Goal: Task Accomplishment & Management: Complete application form

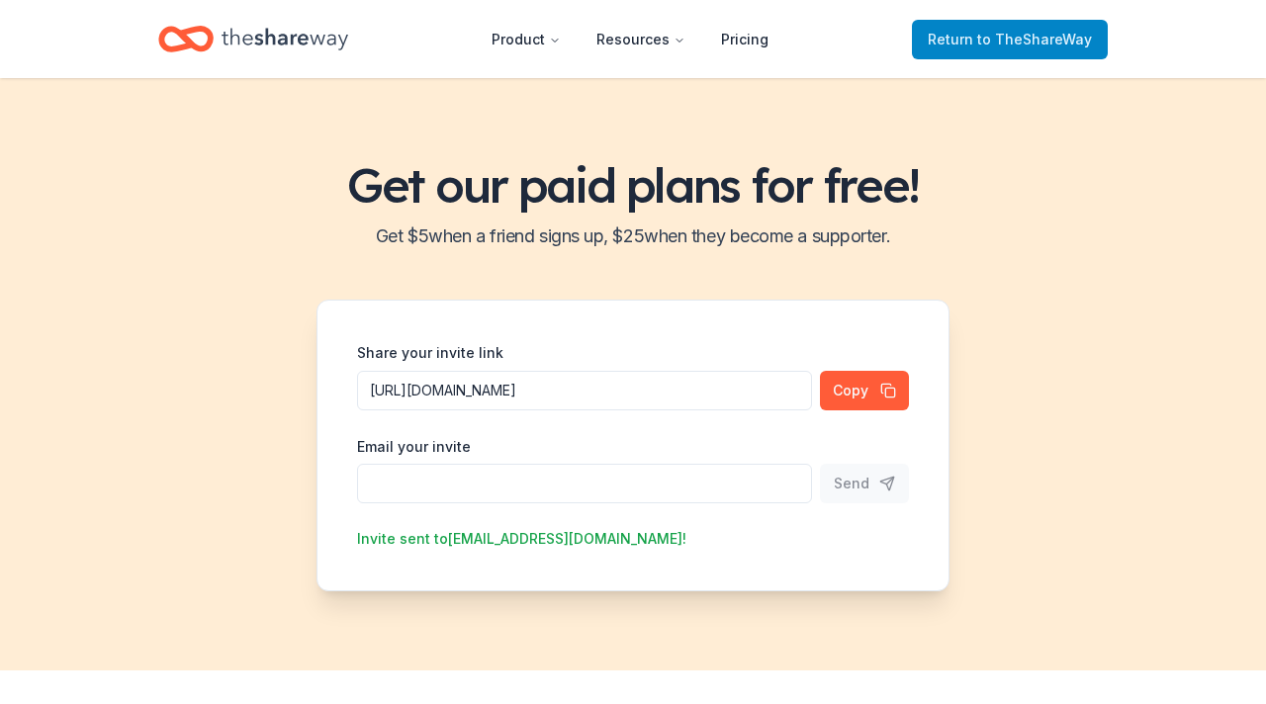
click at [1001, 37] on span "to TheShareWay" at bounding box center [1034, 39] width 115 height 17
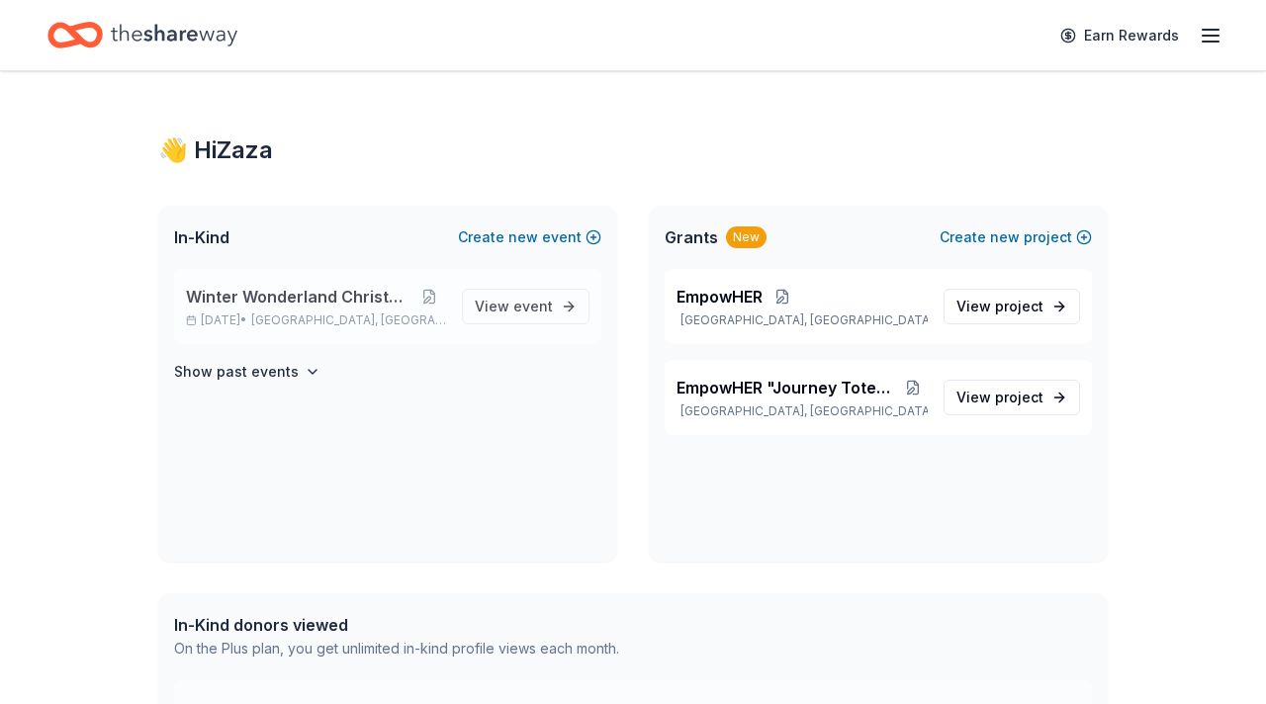
click at [346, 300] on span "Winter Wonderland Christmas Gala" at bounding box center [300, 297] width 228 height 24
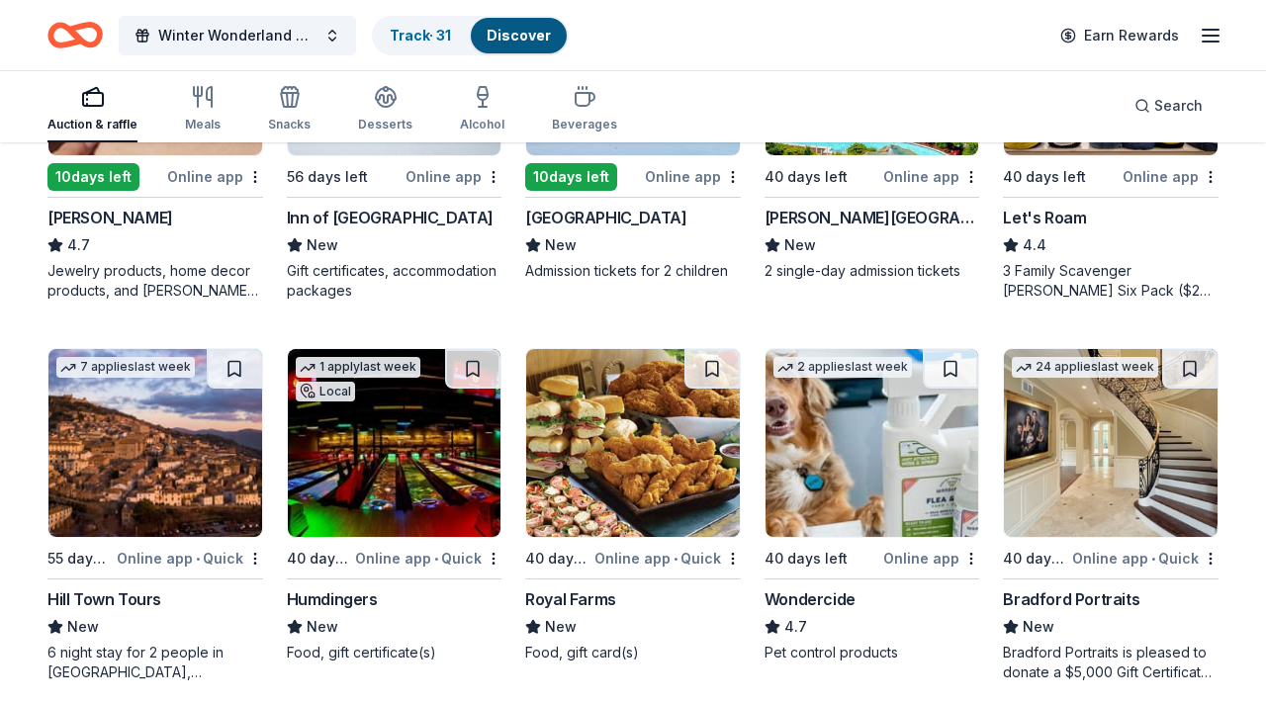
scroll to position [1166, 0]
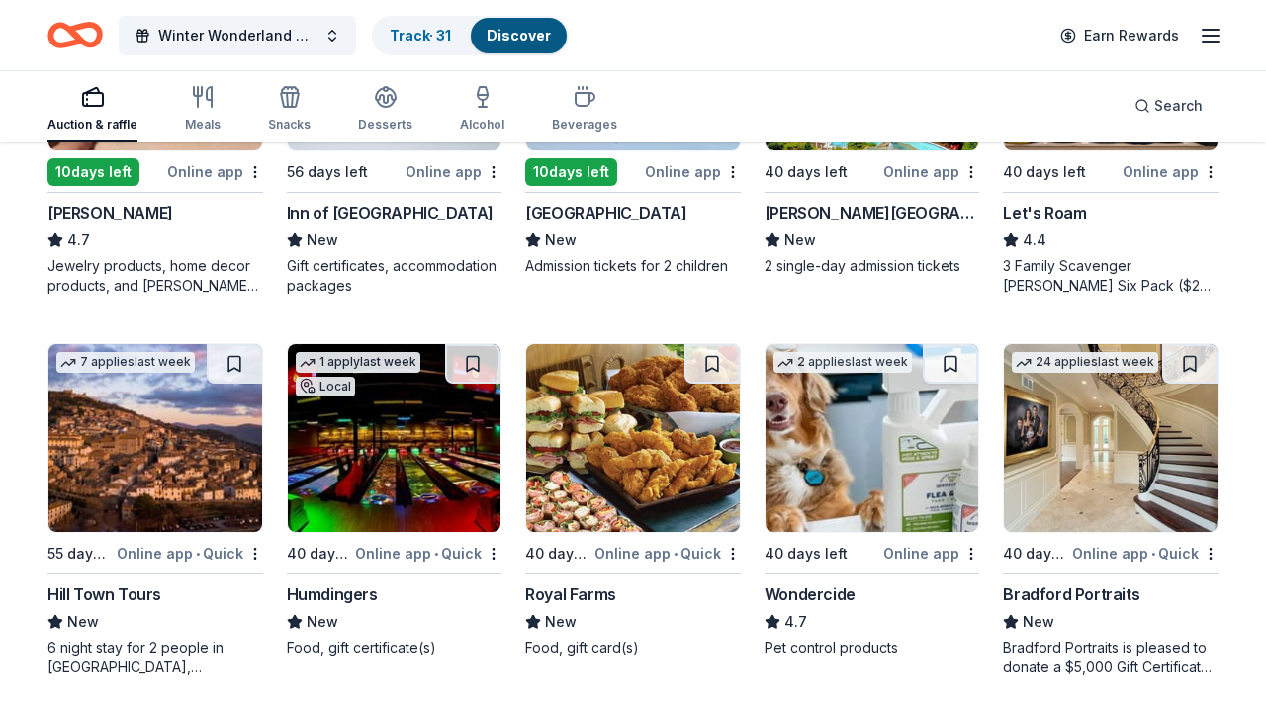
click at [1109, 495] on img at bounding box center [1111, 438] width 214 height 188
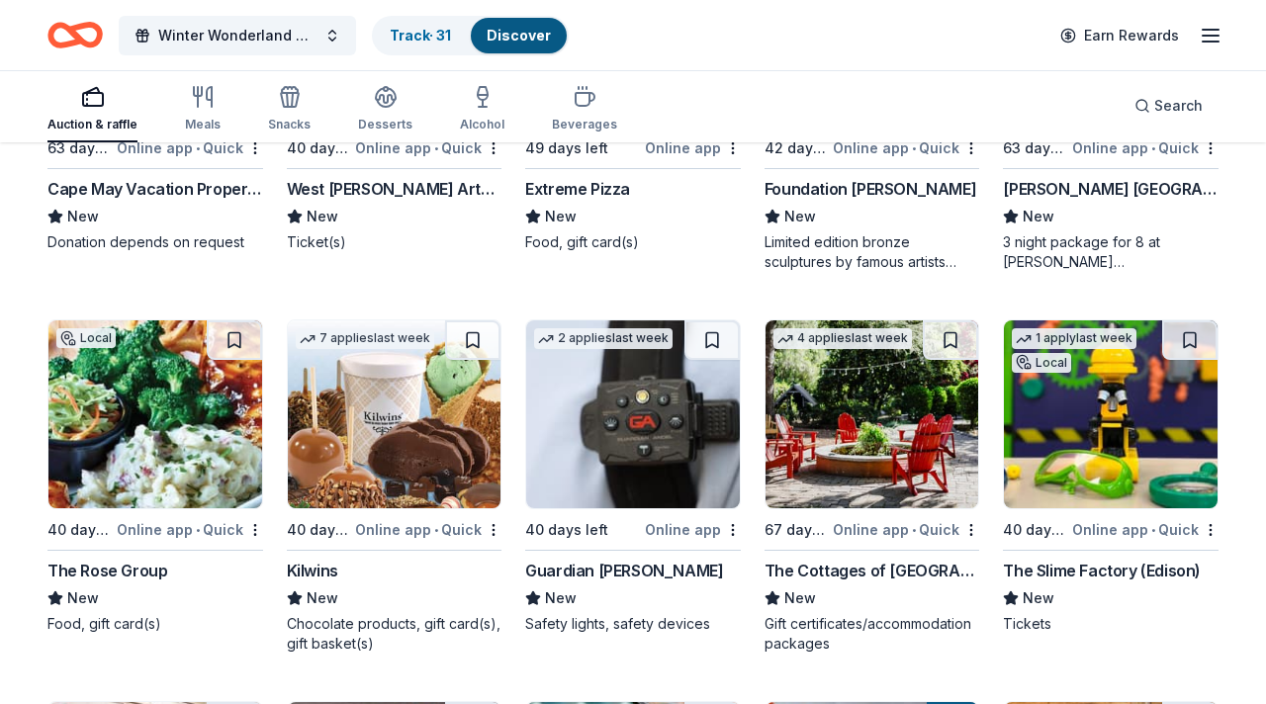
scroll to position [3103, 0]
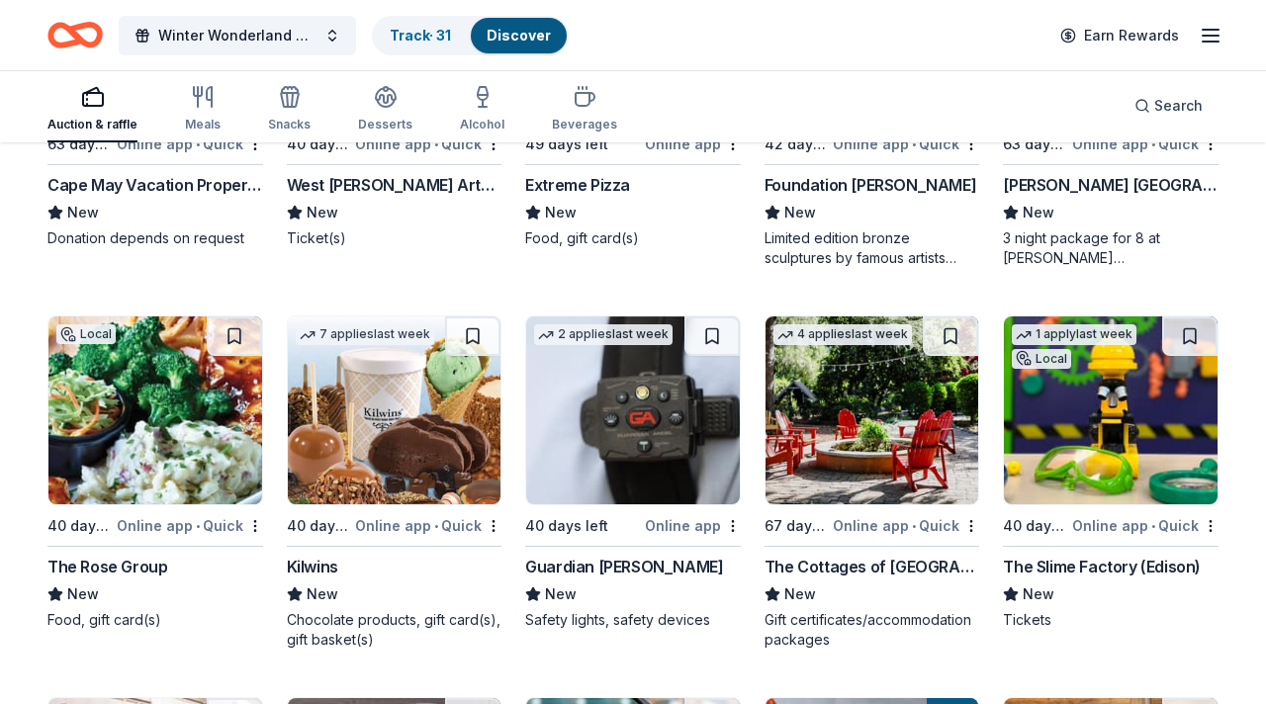
click at [1100, 457] on img at bounding box center [1111, 411] width 214 height 188
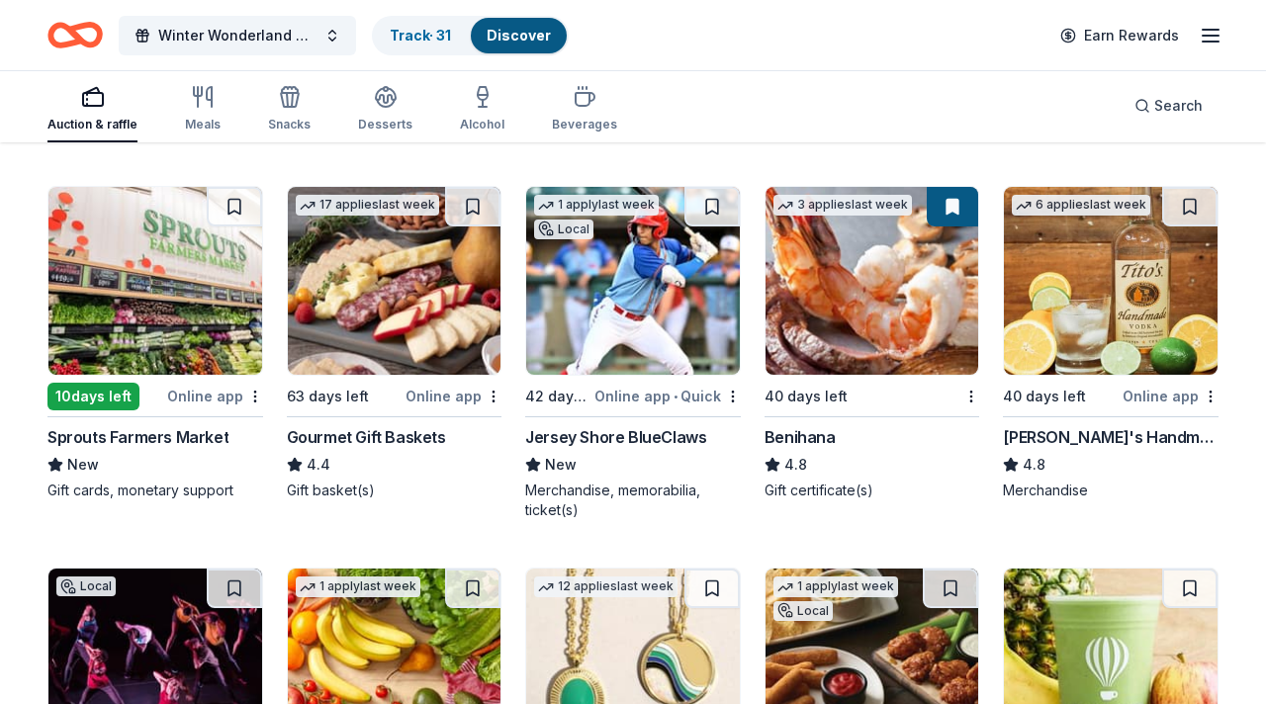
scroll to position [3624, 0]
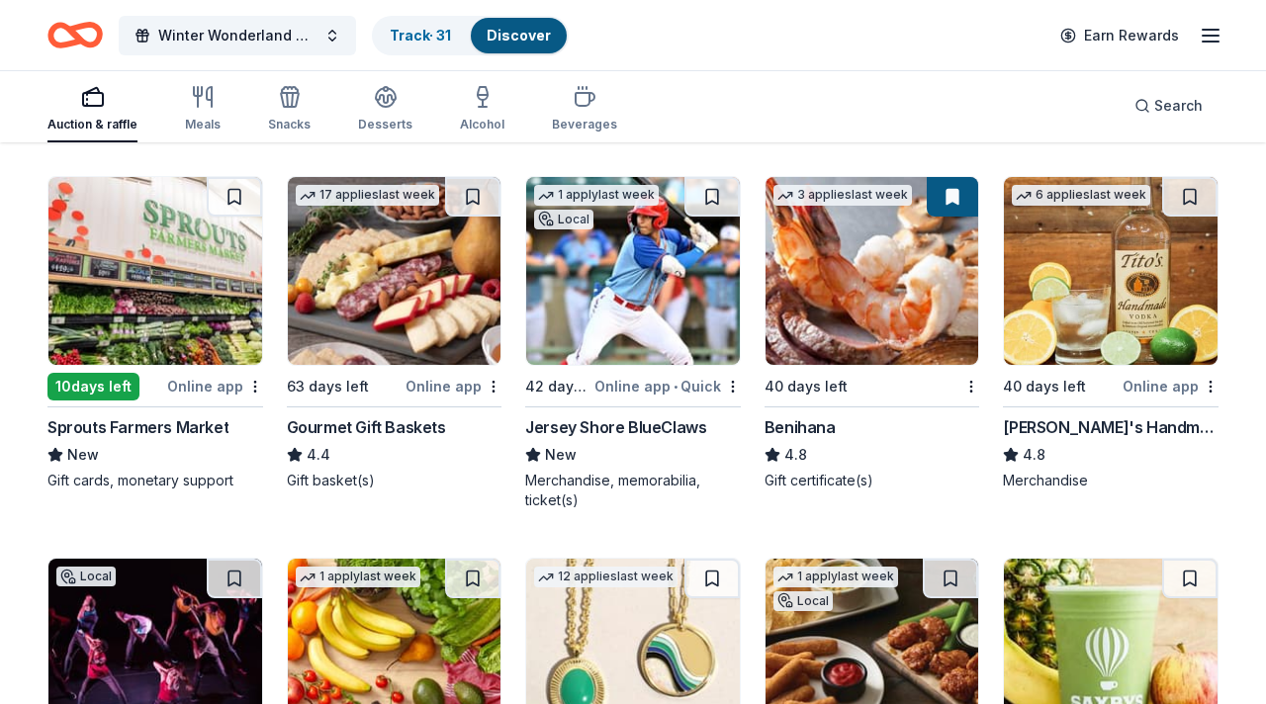
click at [846, 318] on img at bounding box center [873, 271] width 214 height 188
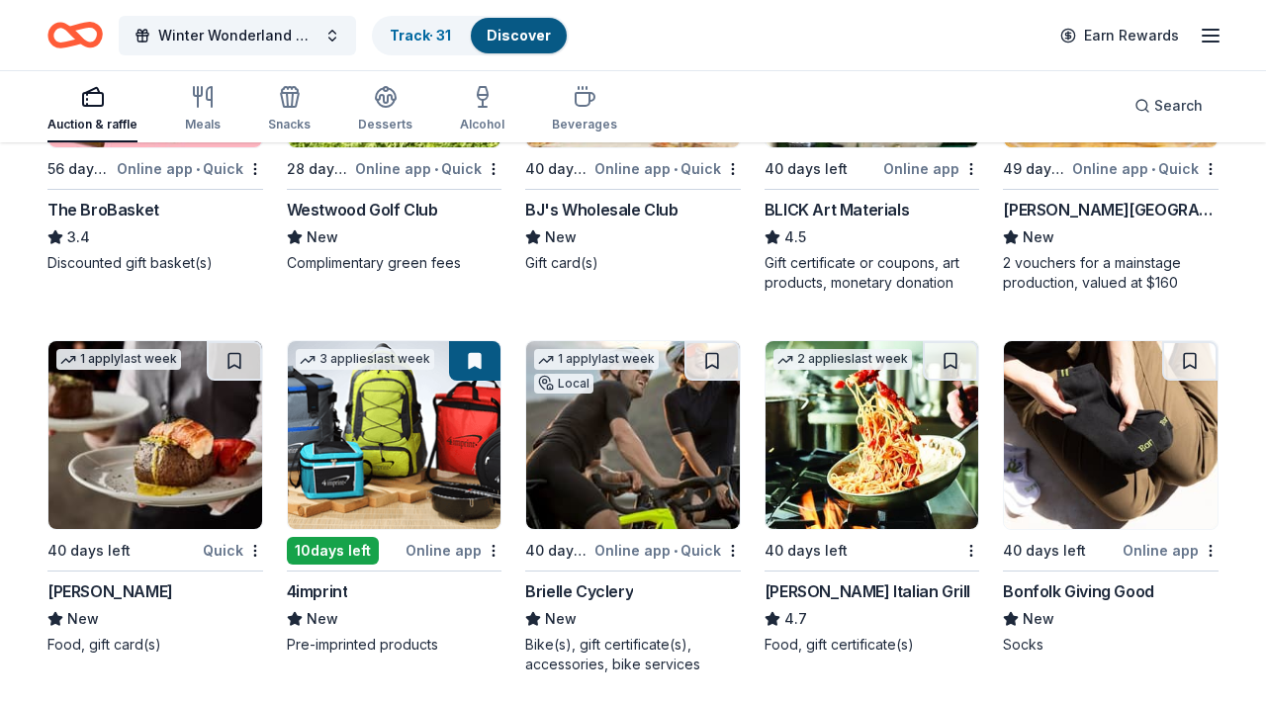
scroll to position [4613, 0]
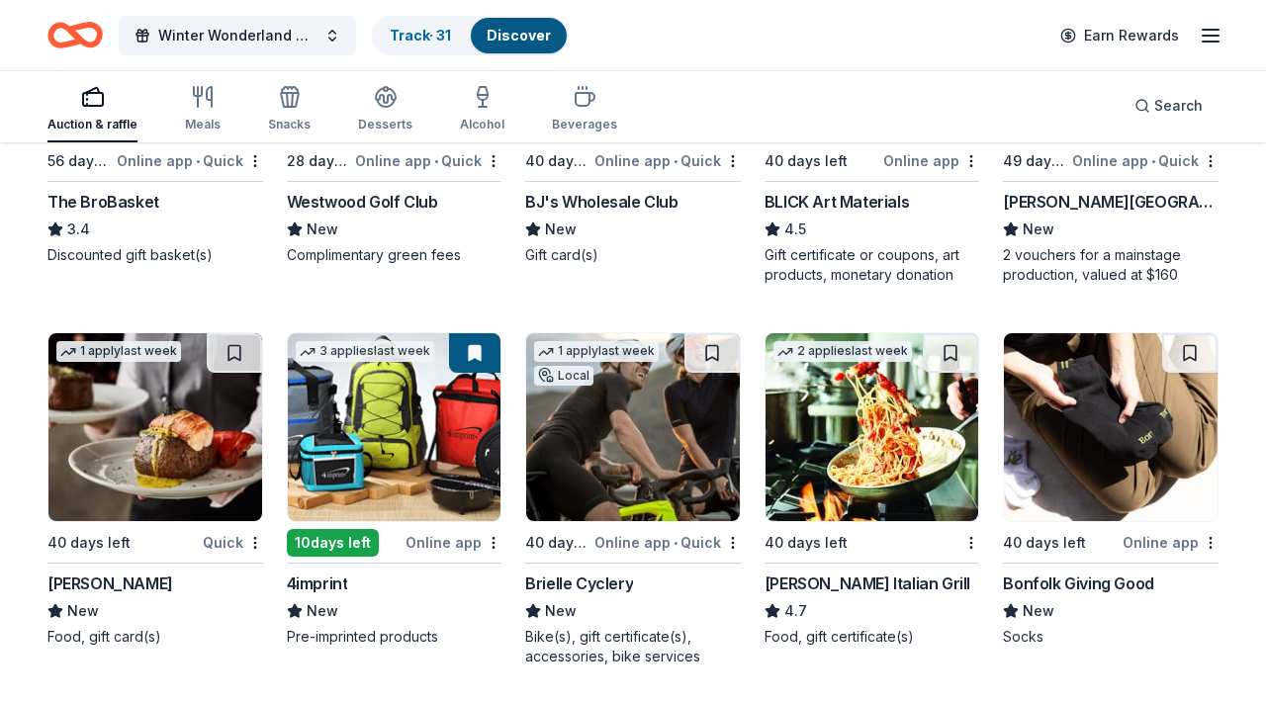
click at [344, 448] on img at bounding box center [395, 427] width 214 height 188
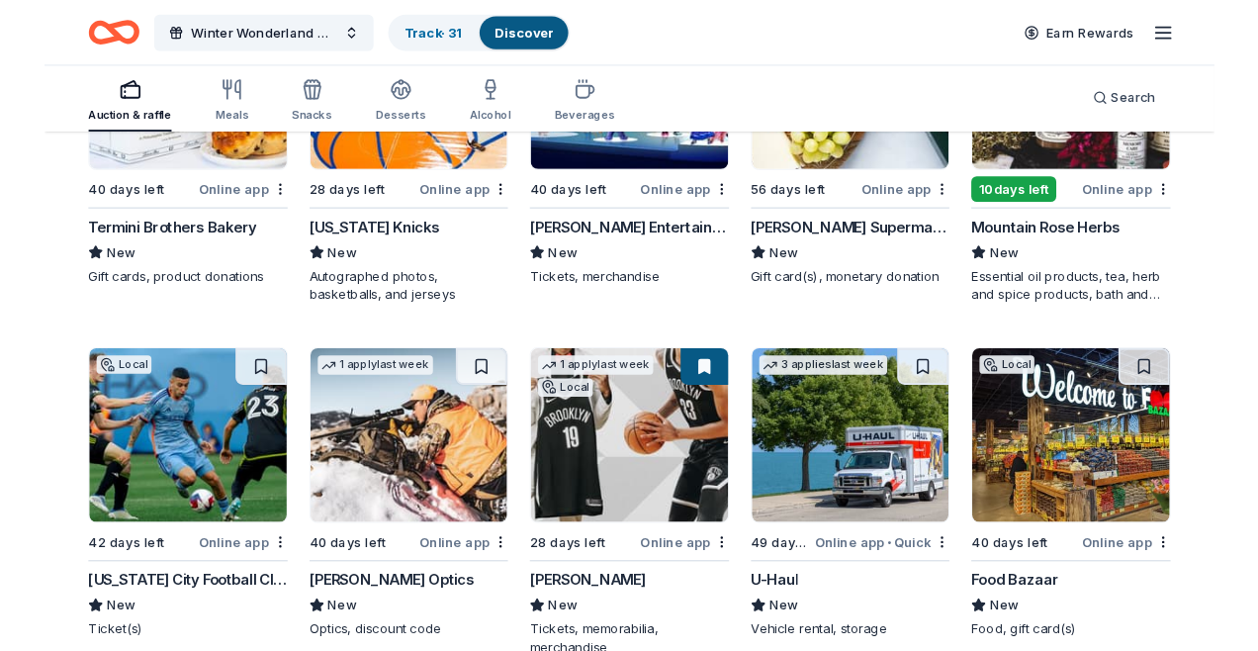
scroll to position [8391, 0]
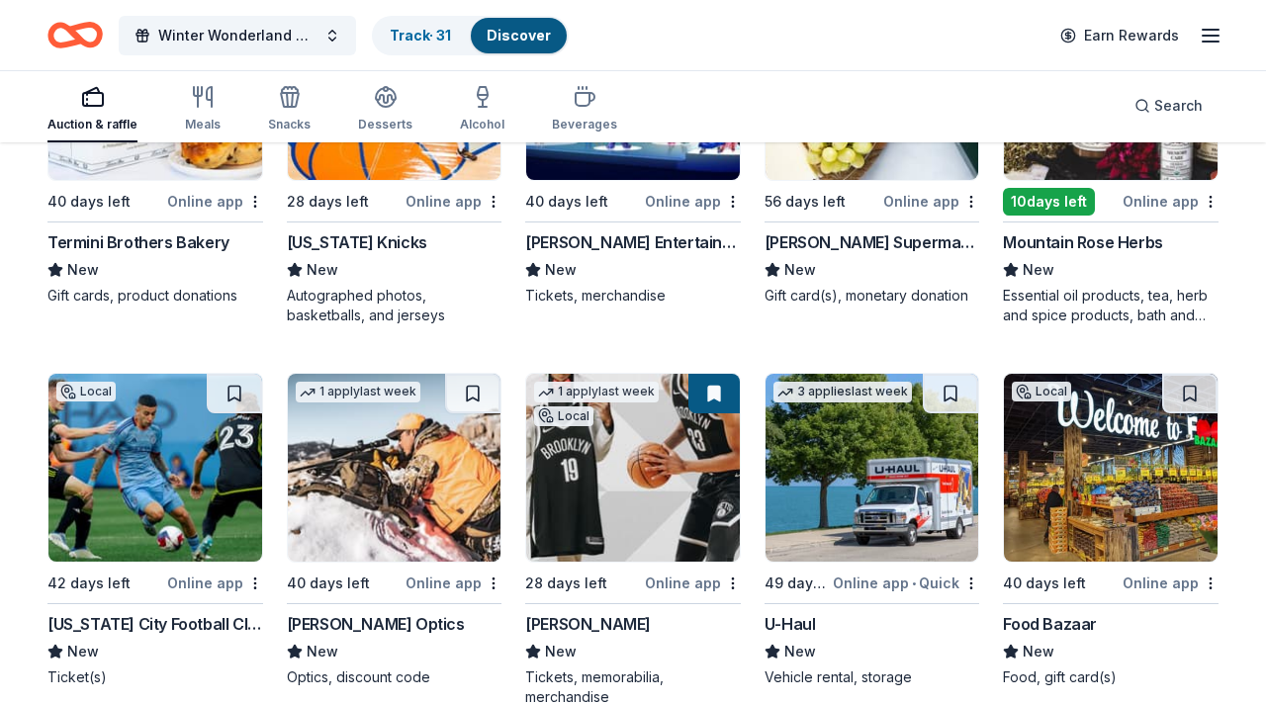
click at [926, 487] on img at bounding box center [873, 468] width 214 height 188
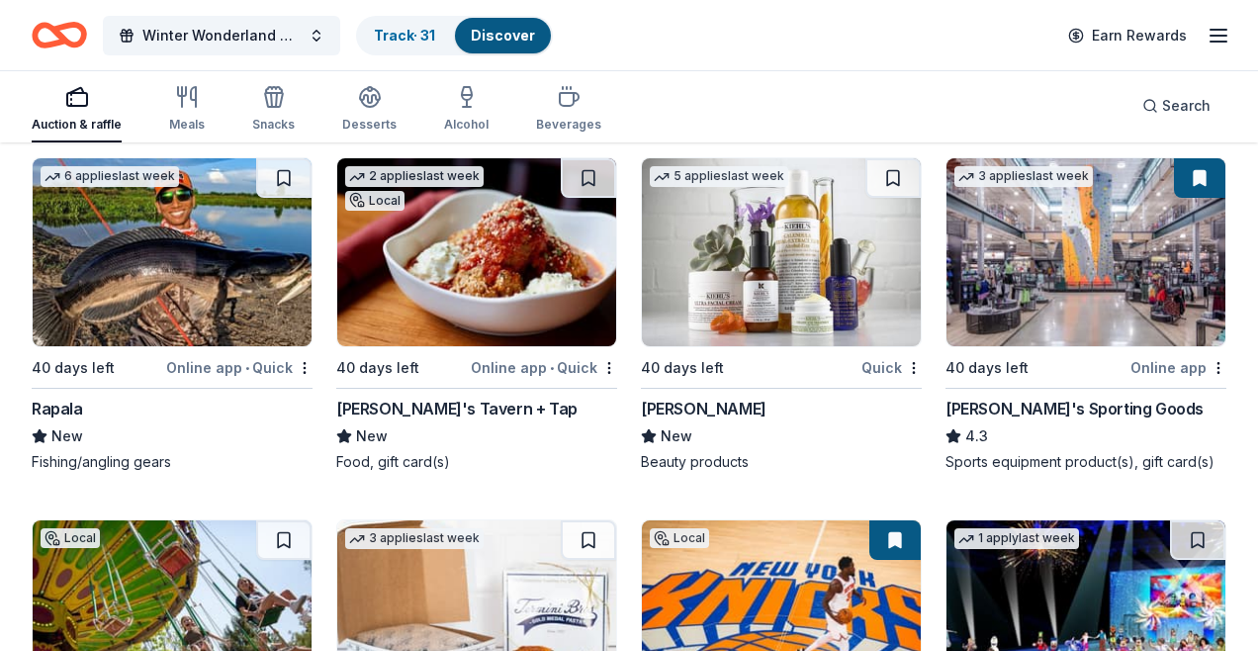
scroll to position [9649, 0]
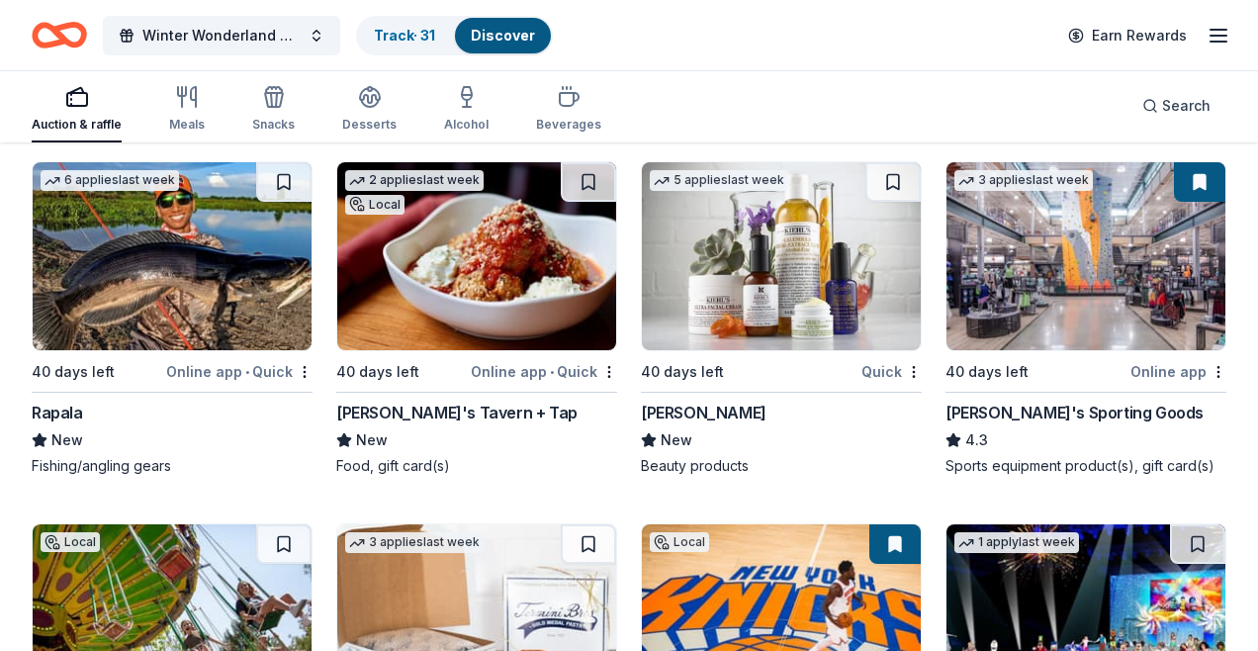
click at [1023, 278] on img at bounding box center [1086, 256] width 279 height 188
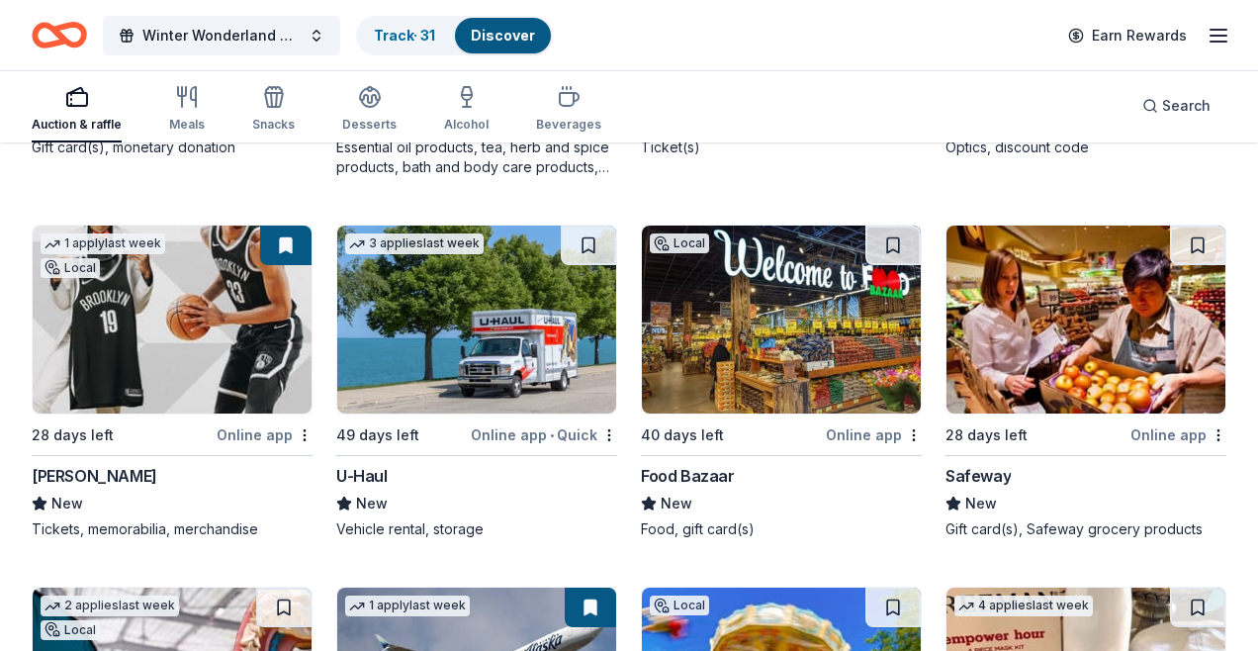
scroll to position [10713, 0]
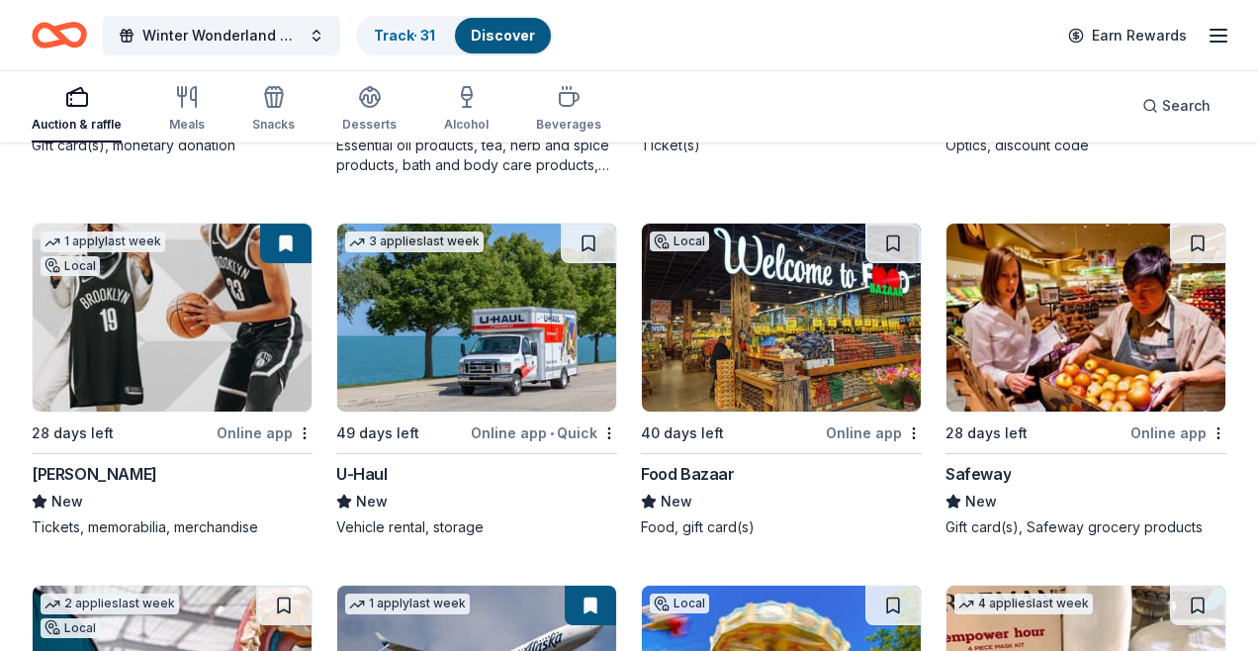
click at [162, 359] on img at bounding box center [172, 318] width 279 height 188
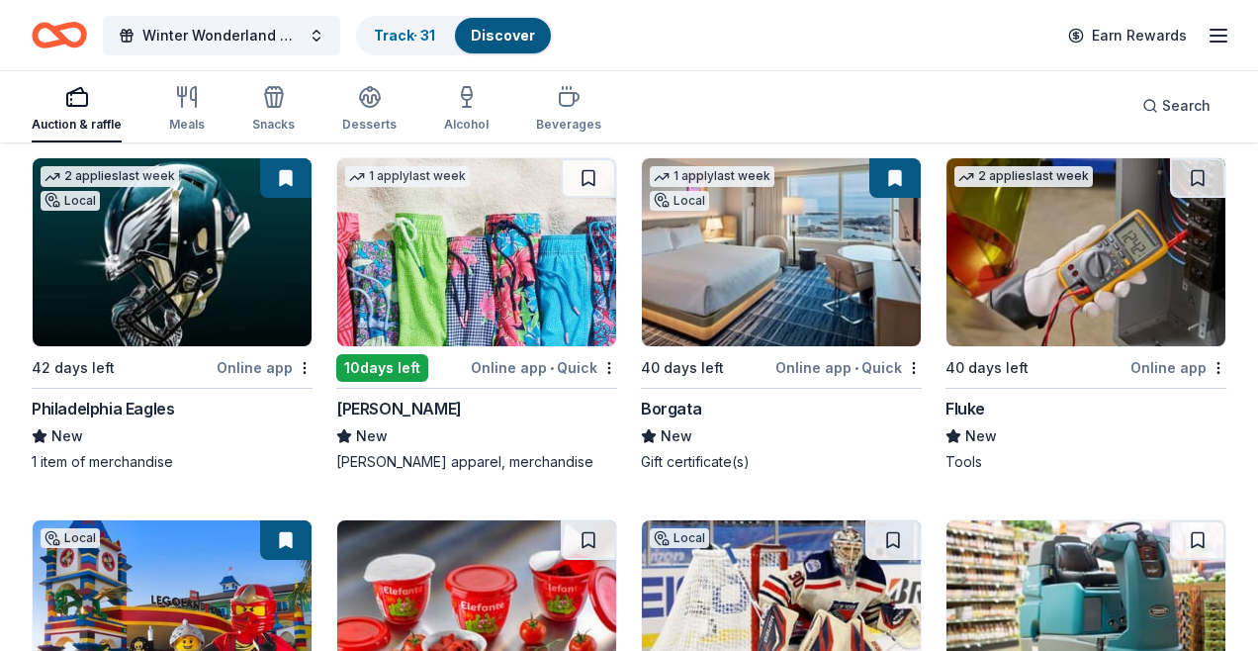
scroll to position [11527, 0]
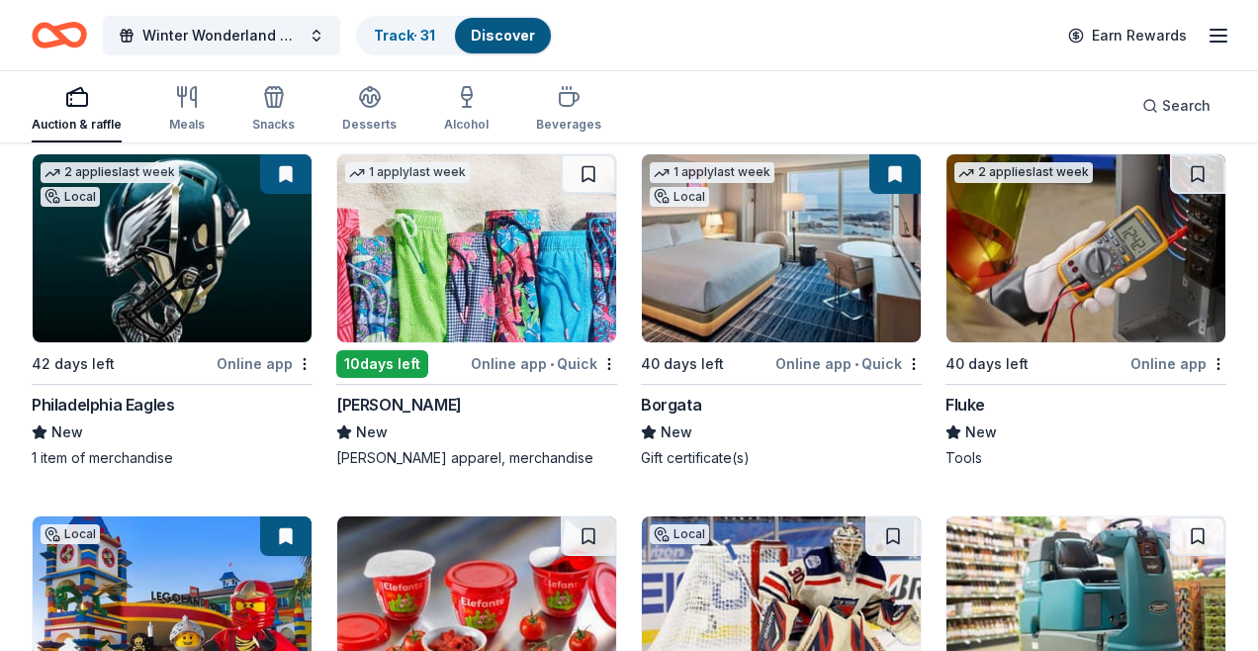
click at [197, 279] on img at bounding box center [172, 248] width 279 height 188
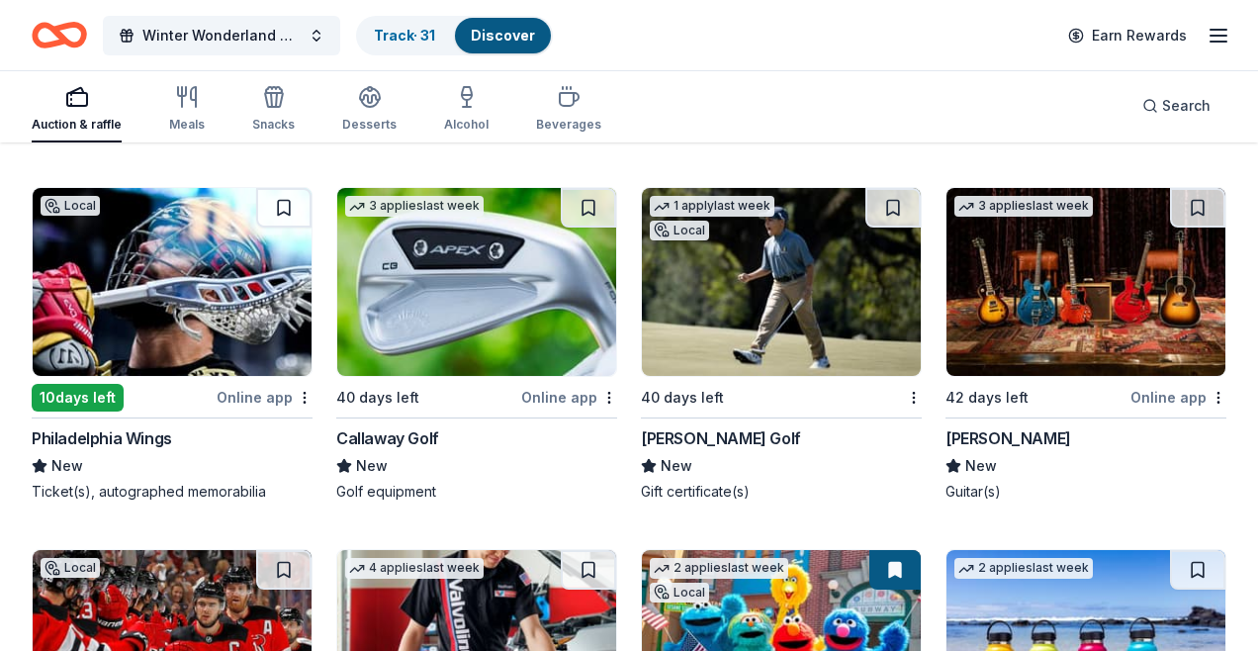
scroll to position [12230, 0]
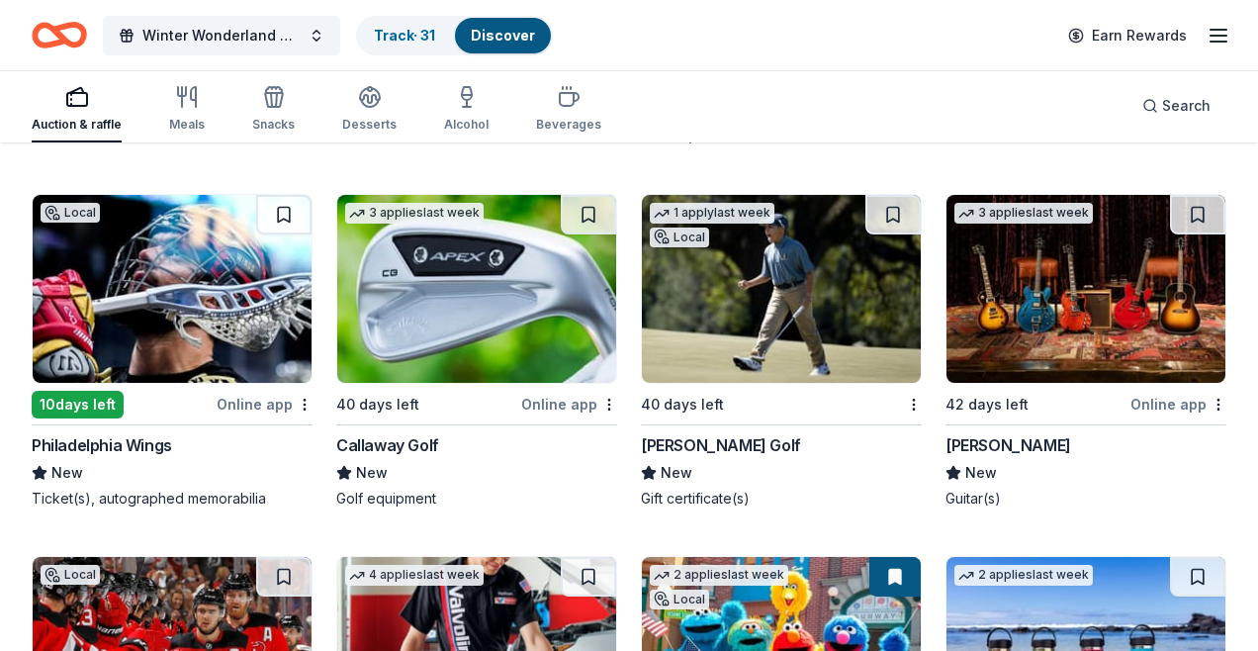
click at [550, 316] on img at bounding box center [476, 289] width 279 height 188
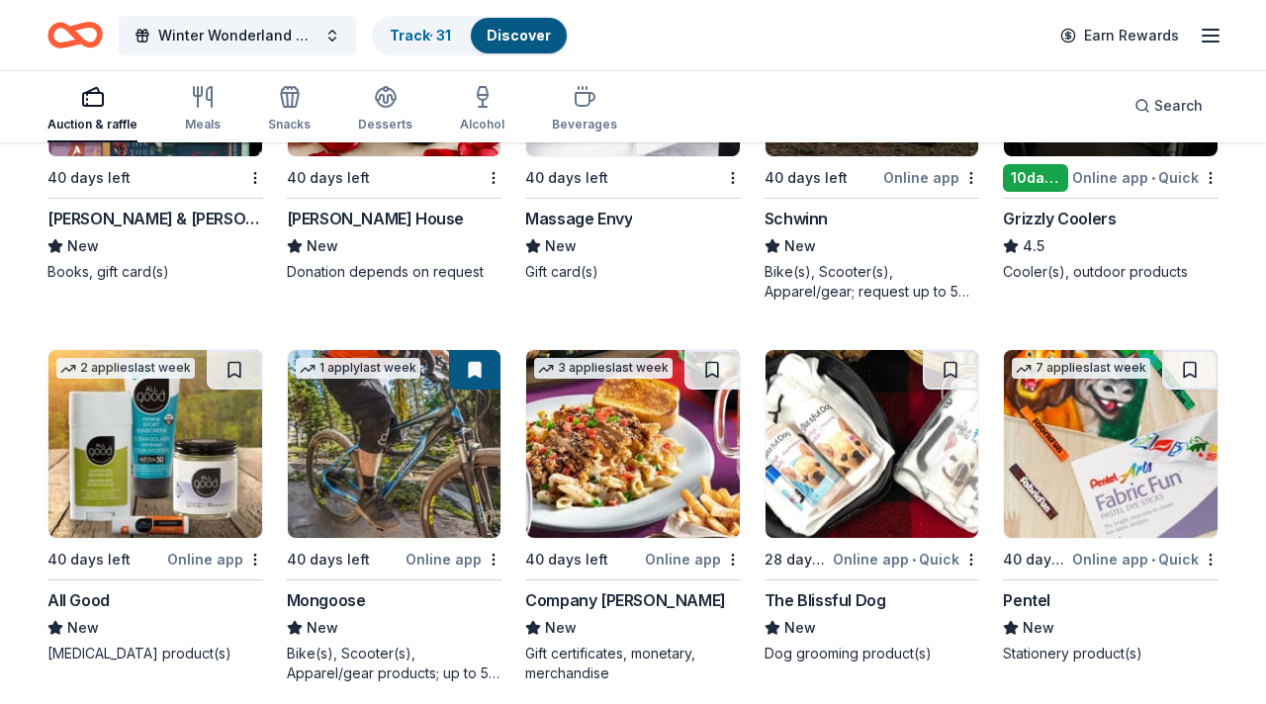
scroll to position [11790, 0]
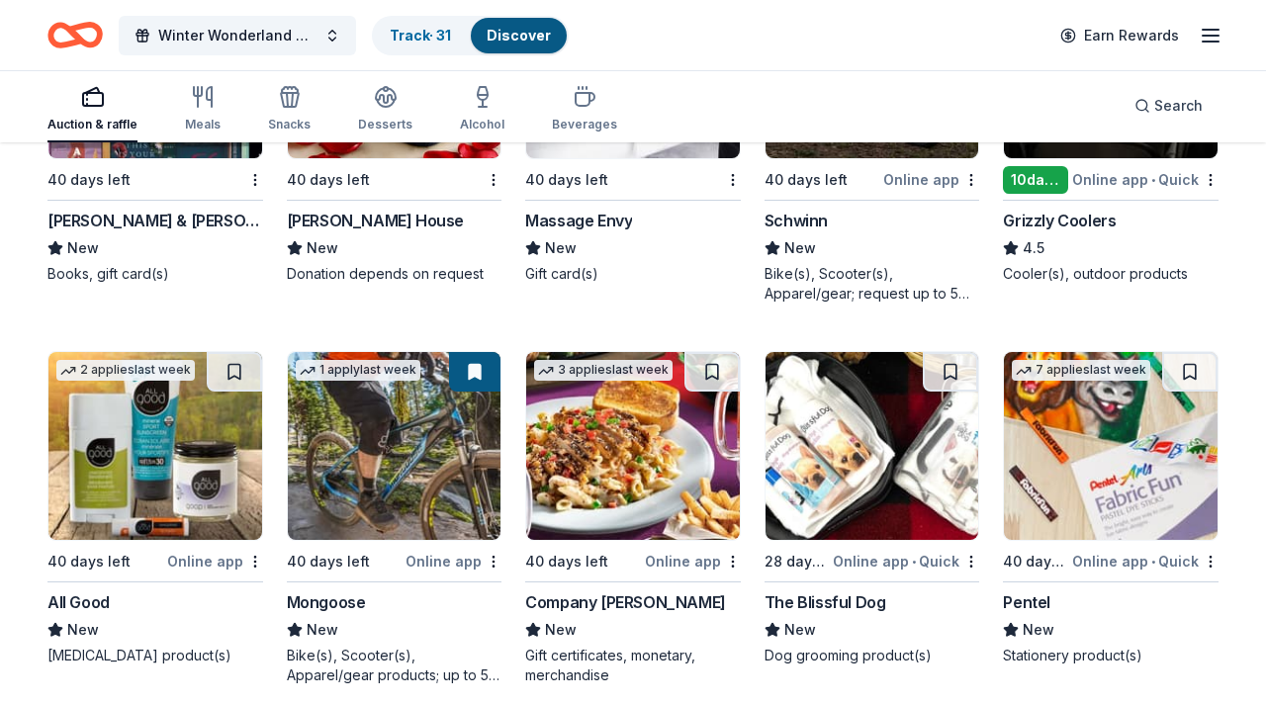
click at [420, 424] on img at bounding box center [395, 446] width 214 height 188
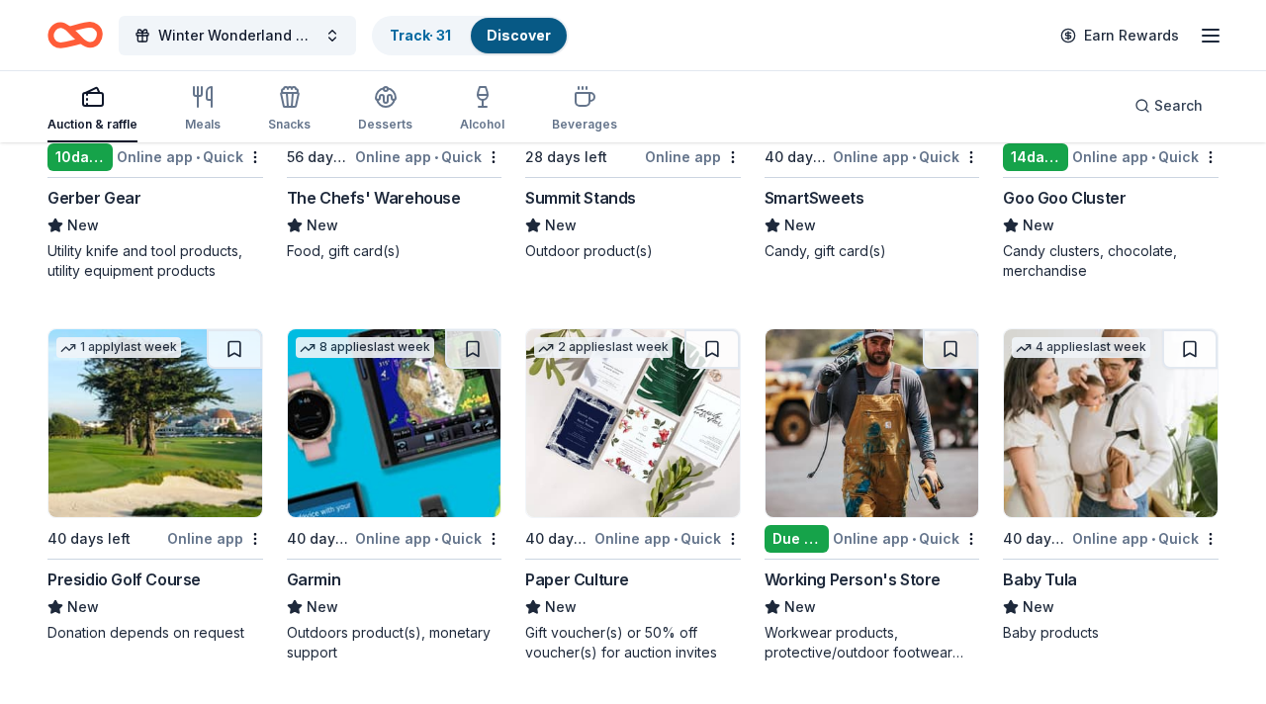
scroll to position [14109, 0]
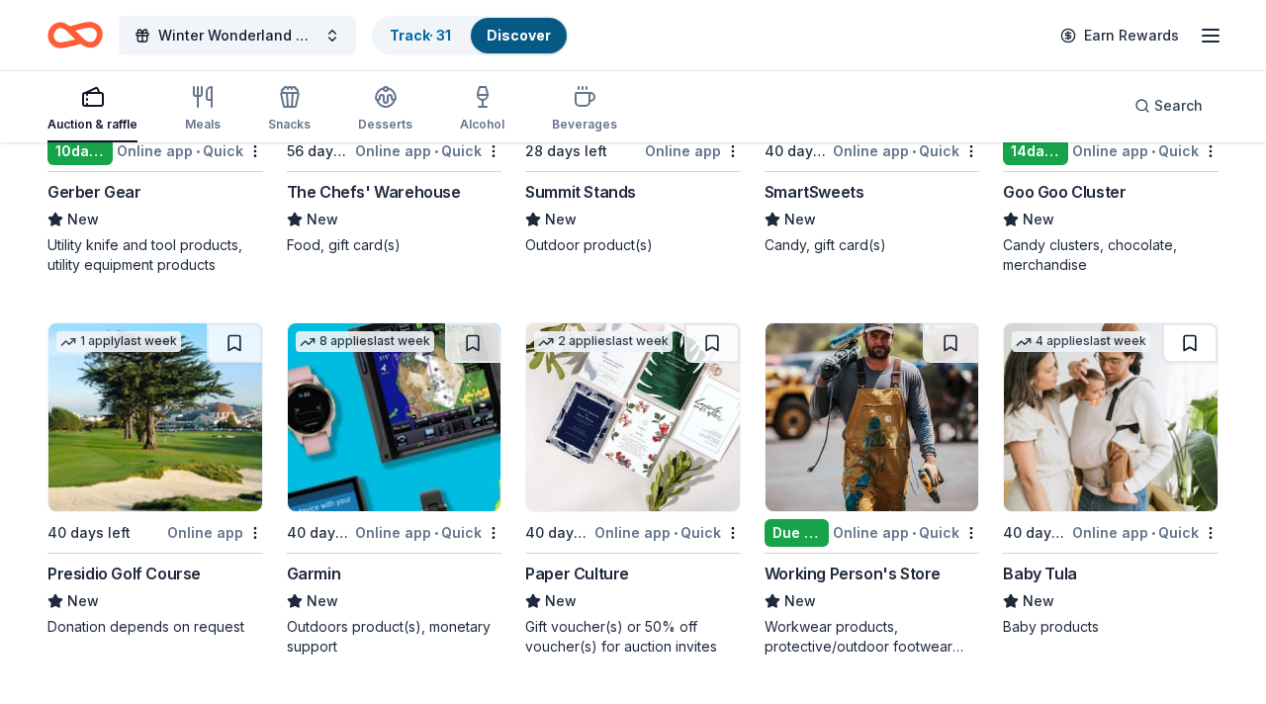
click at [1191, 325] on button at bounding box center [1189, 343] width 55 height 40
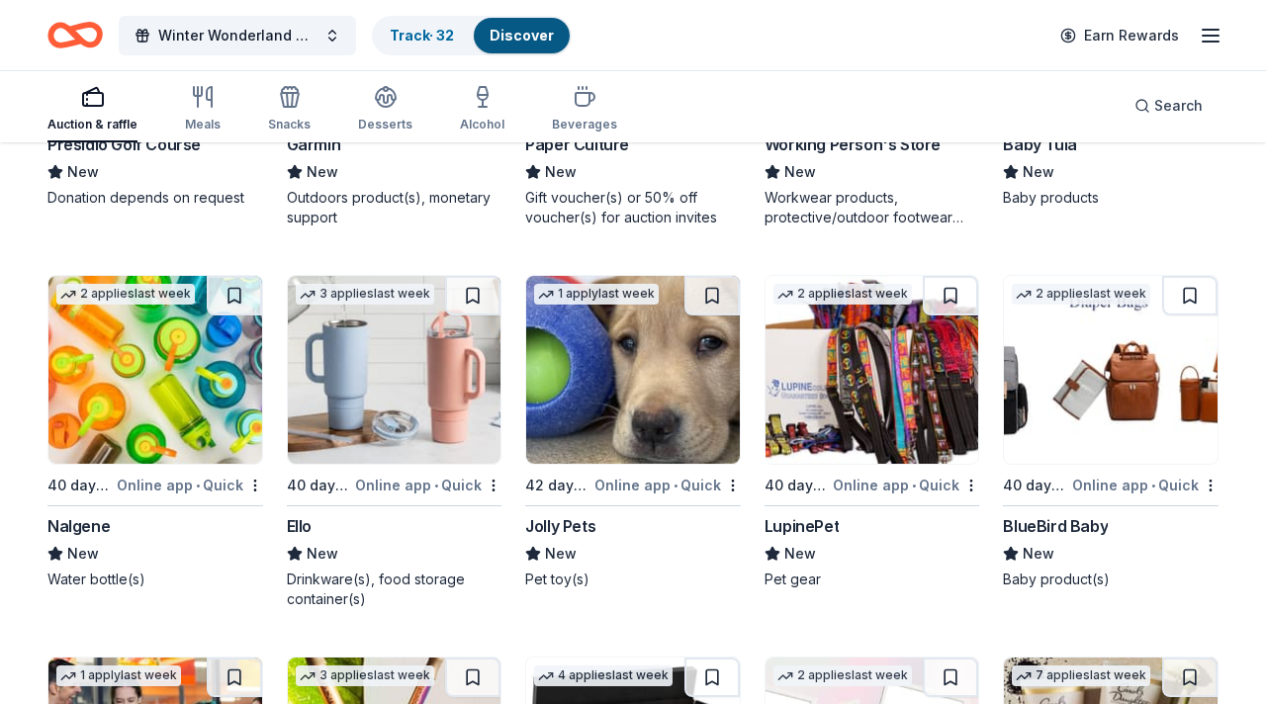
scroll to position [14545, 0]
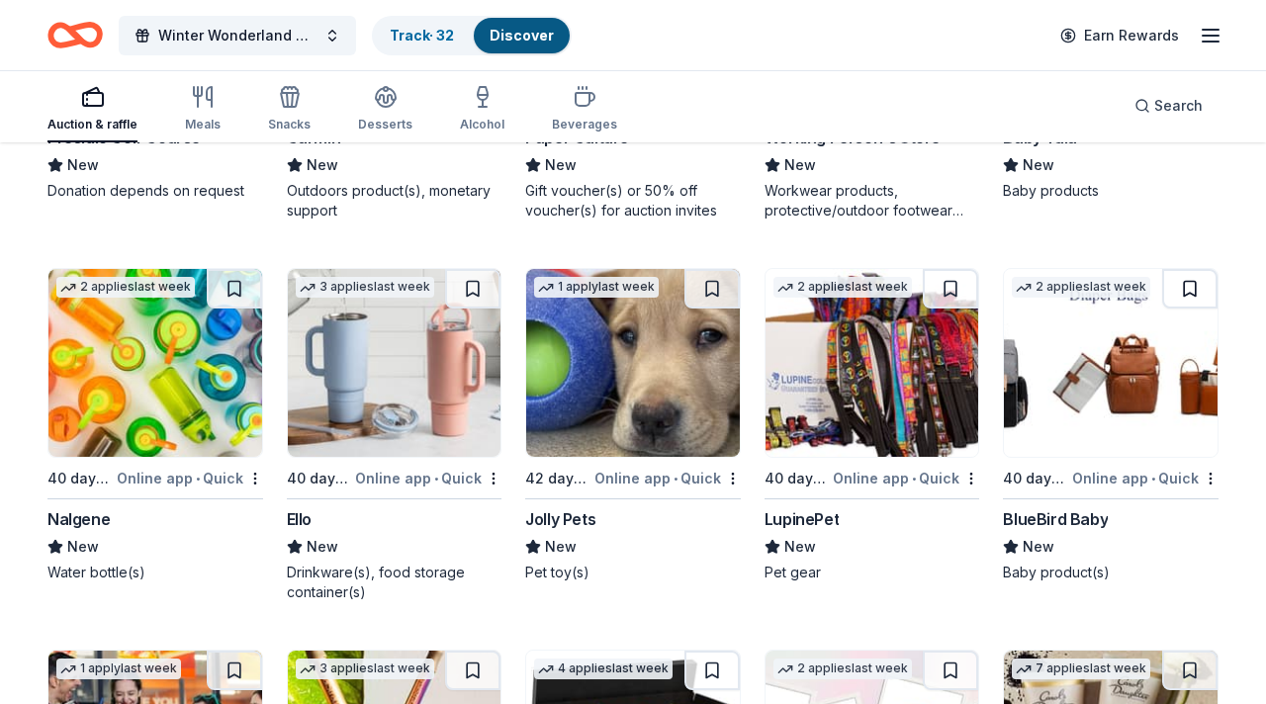
click at [1193, 269] on button at bounding box center [1189, 289] width 55 height 40
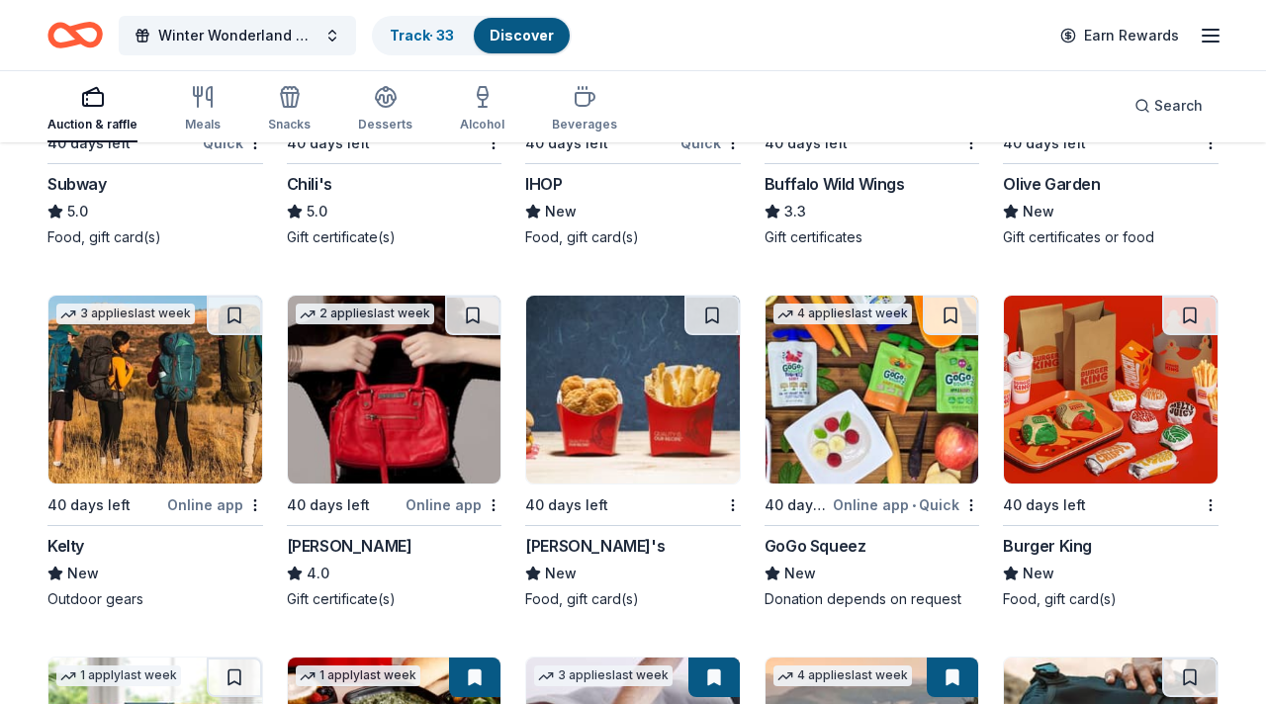
scroll to position [10812, 0]
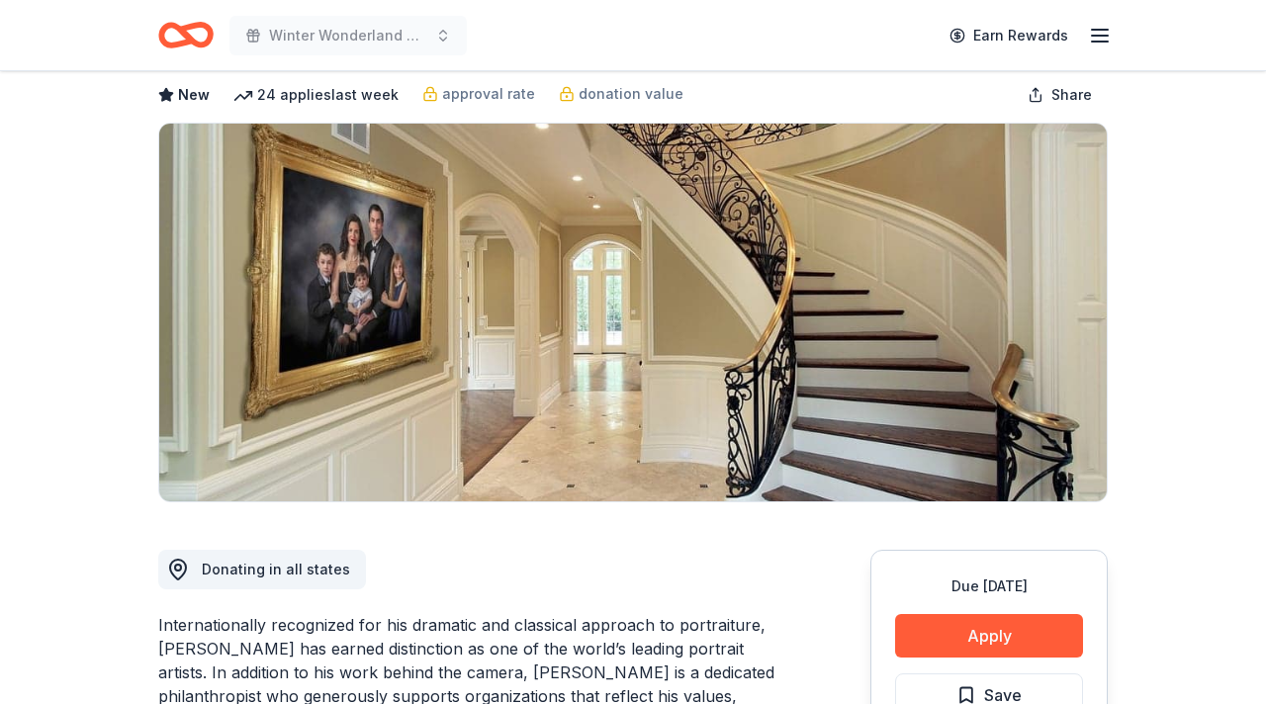
scroll to position [72, 0]
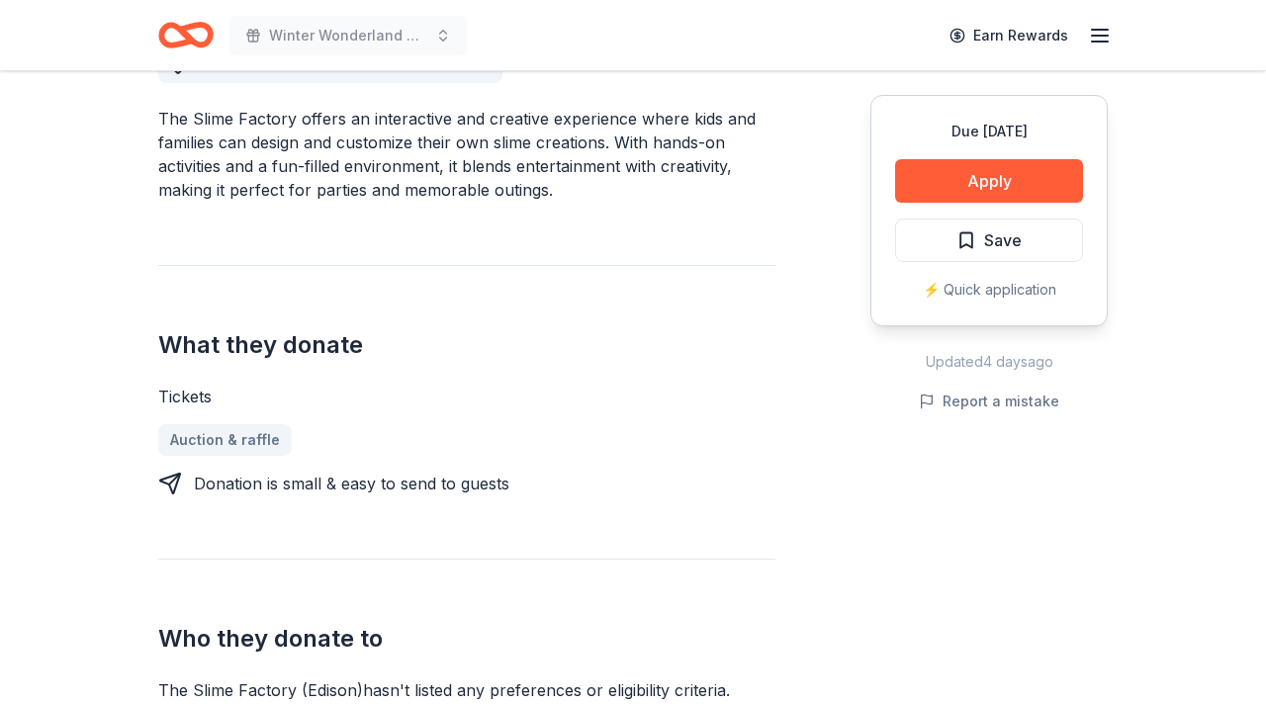
scroll to position [580, 0]
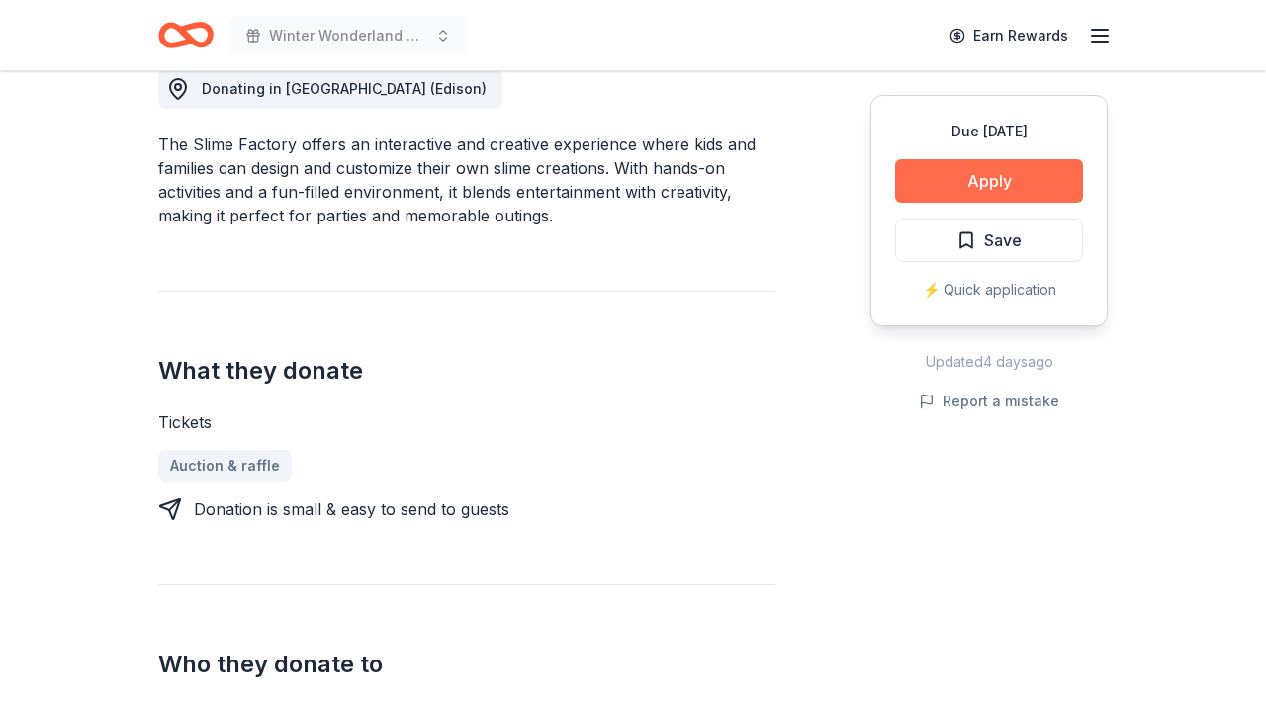
click at [950, 179] on button "Apply" at bounding box center [989, 181] width 188 height 44
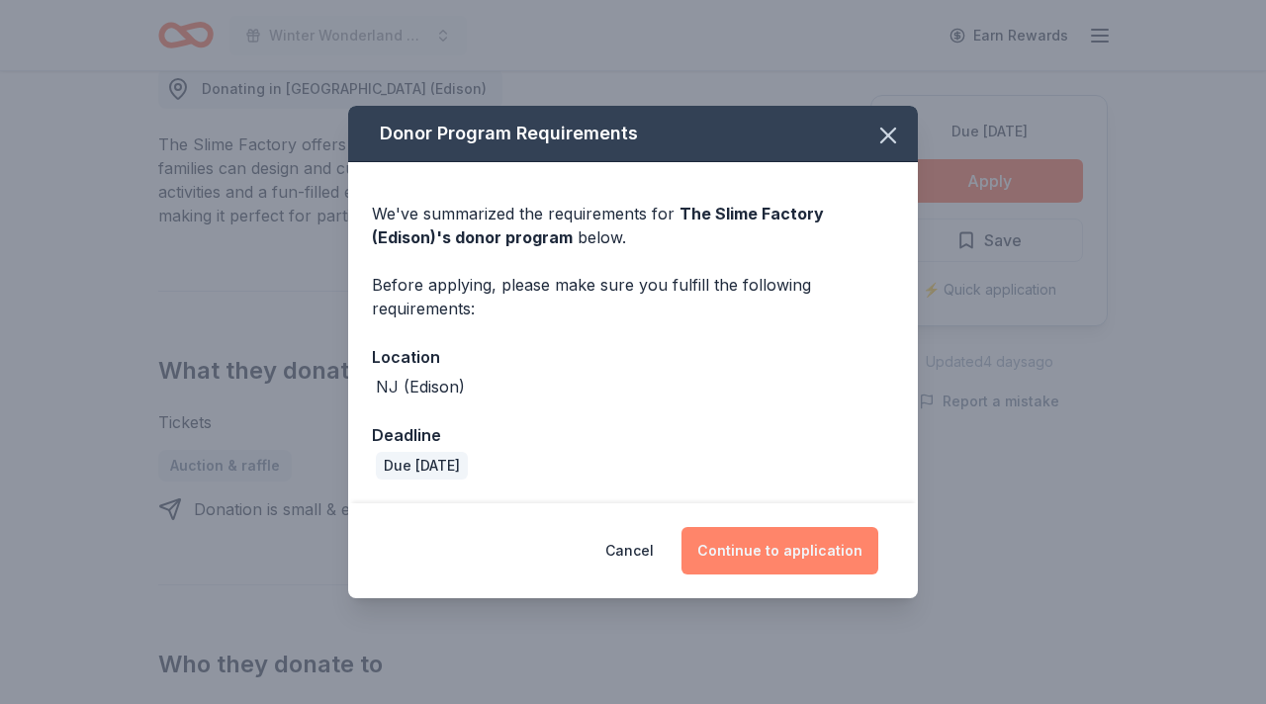
click at [754, 550] on button "Continue to application" at bounding box center [780, 550] width 197 height 47
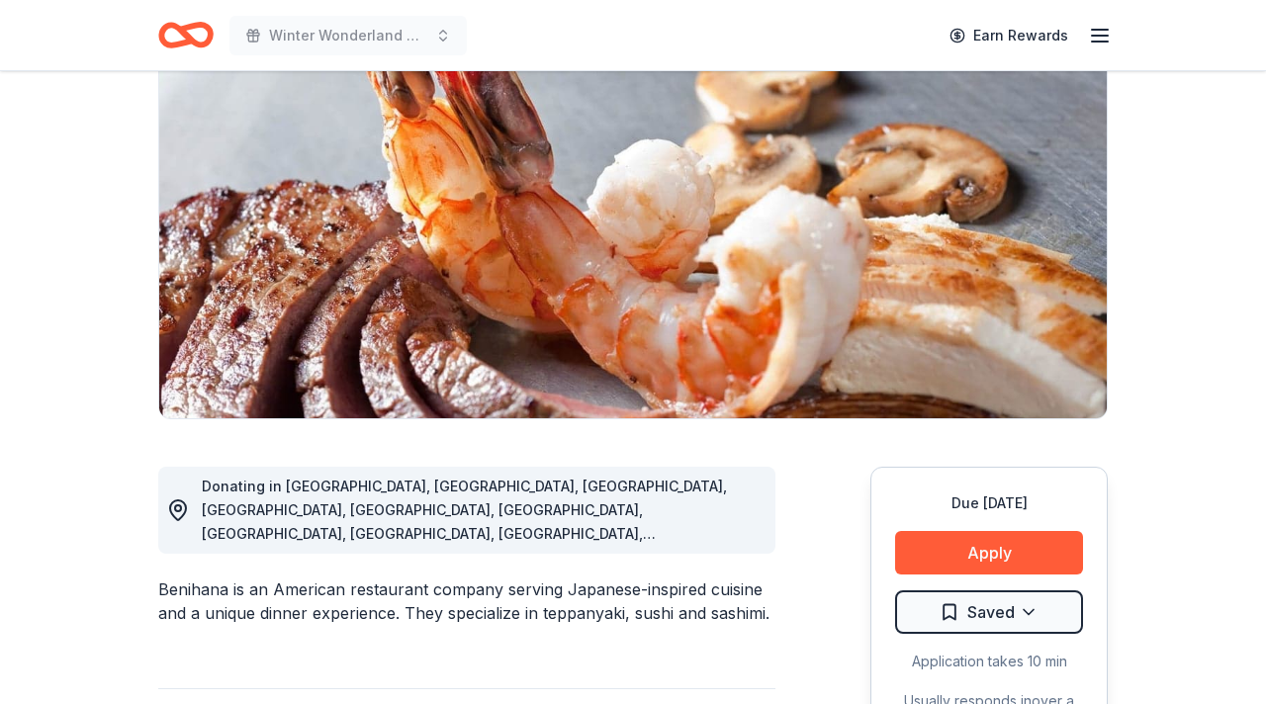
scroll to position [196, 0]
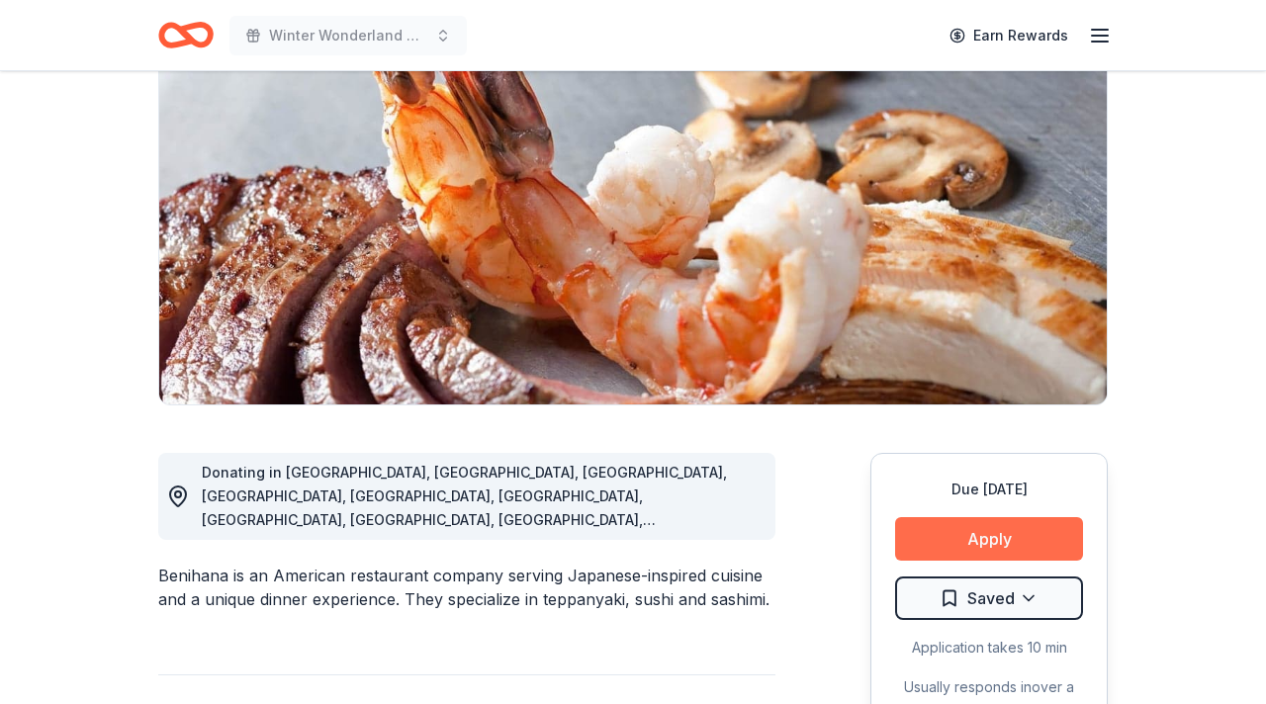
click at [969, 545] on button "Apply" at bounding box center [989, 539] width 188 height 44
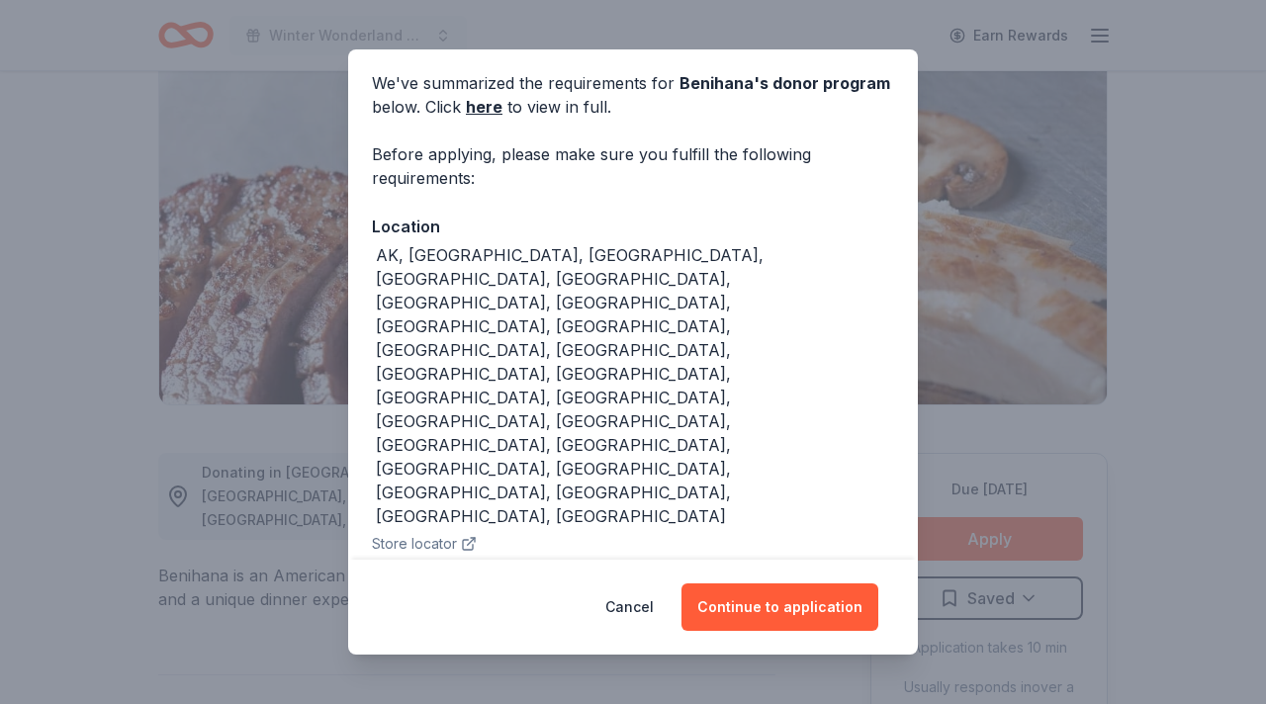
scroll to position [140, 0]
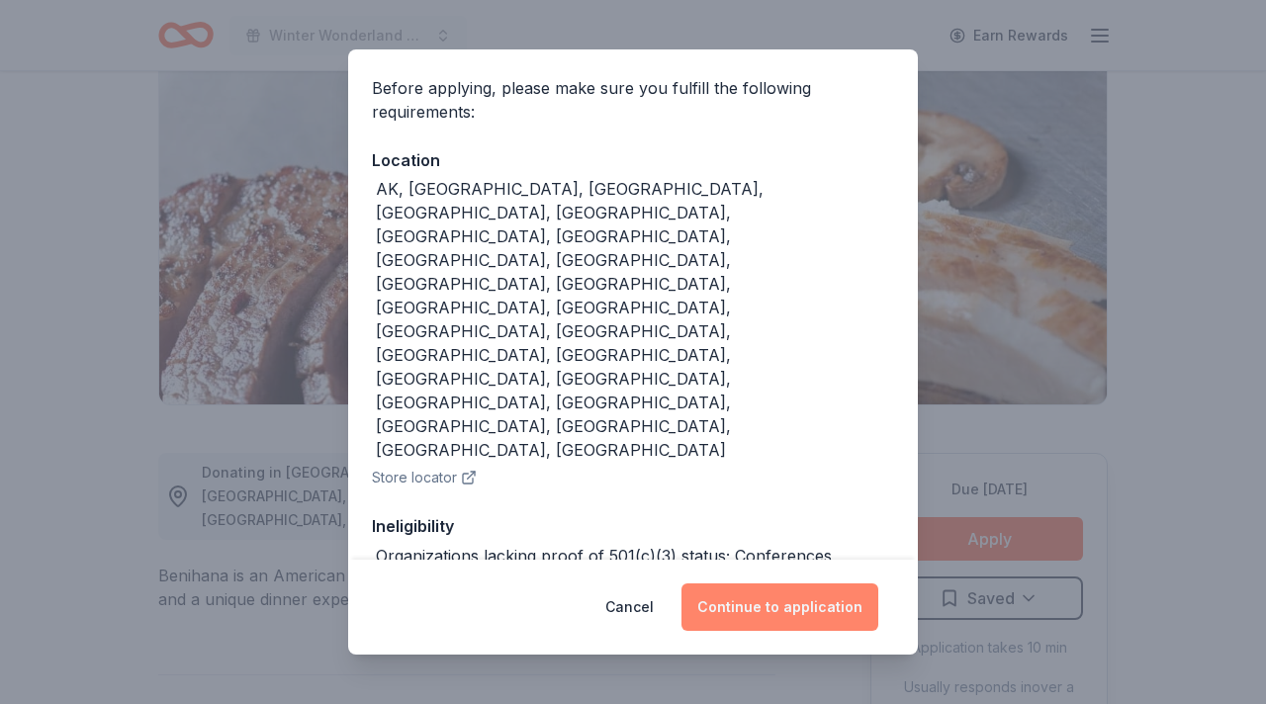
click at [768, 602] on button "Continue to application" at bounding box center [780, 607] width 197 height 47
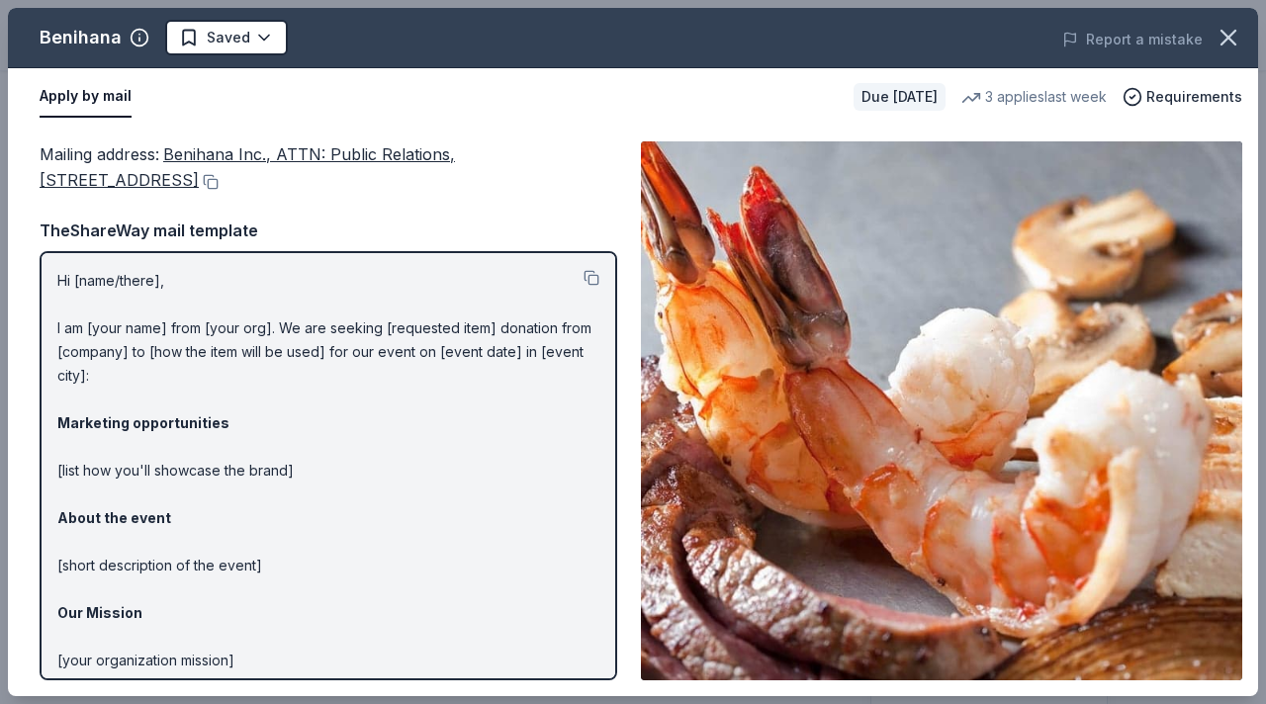
scroll to position [129, 0]
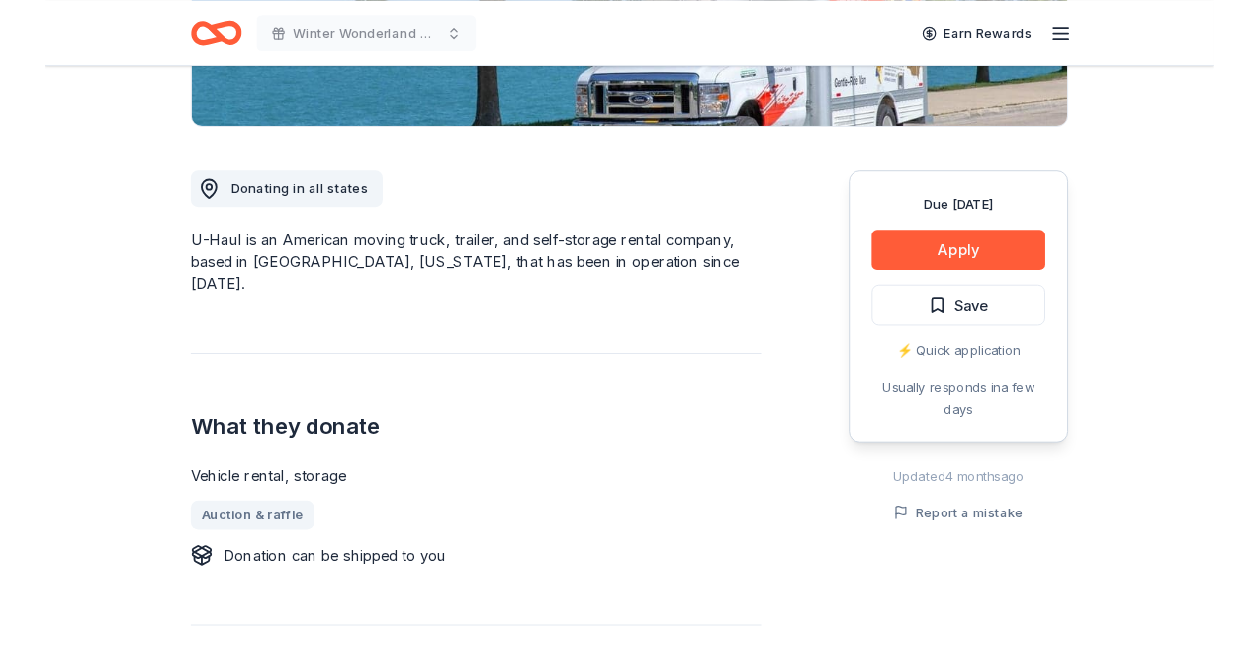
scroll to position [463, 0]
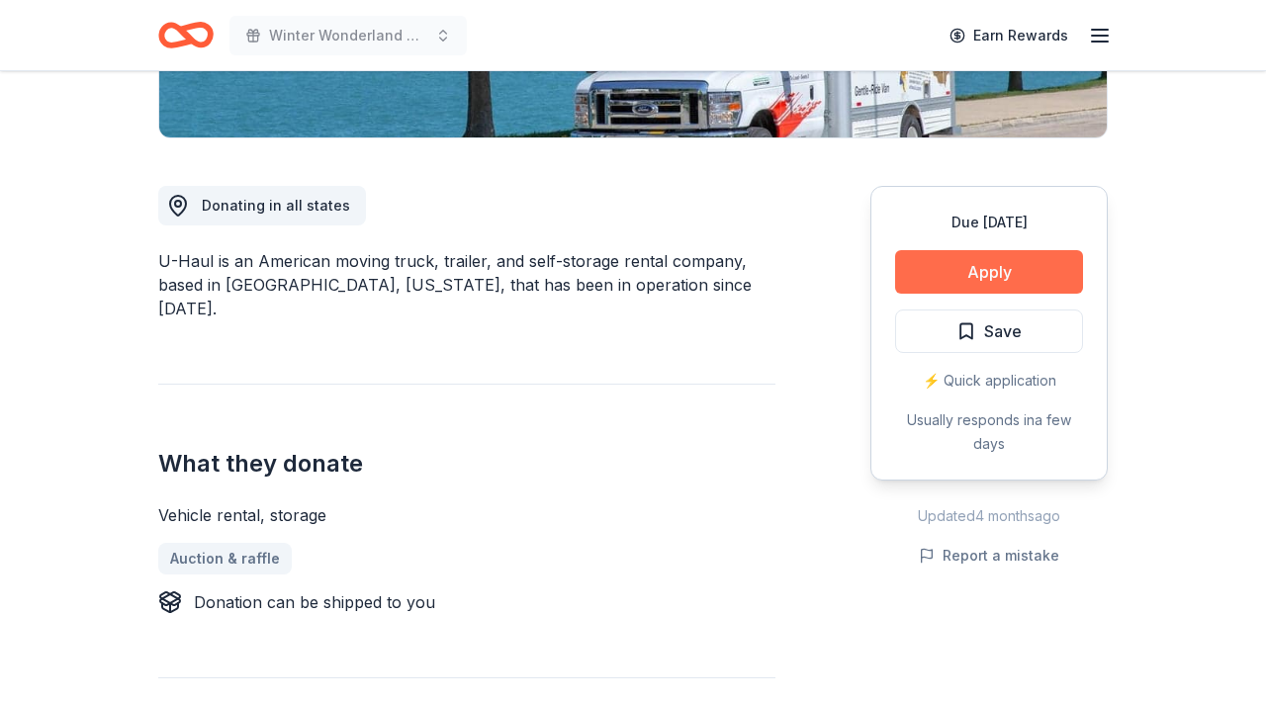
click at [969, 285] on button "Apply" at bounding box center [989, 272] width 188 height 44
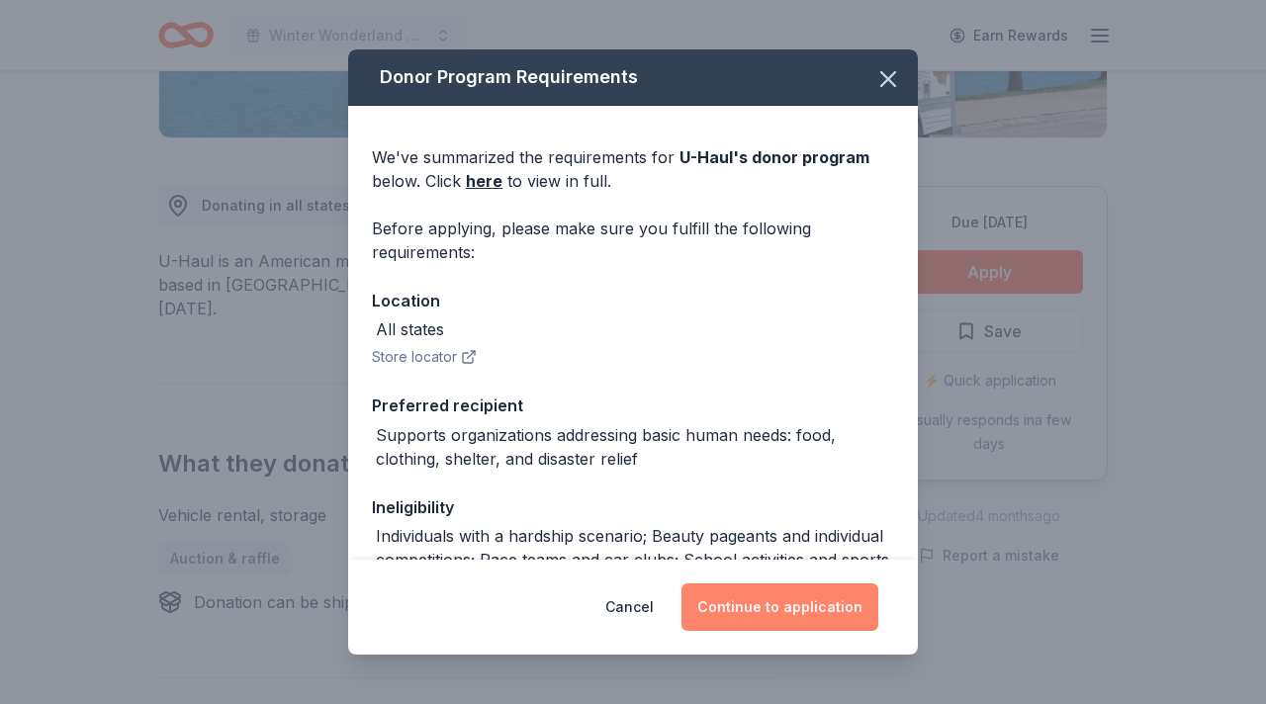
click at [809, 607] on button "Continue to application" at bounding box center [780, 607] width 197 height 47
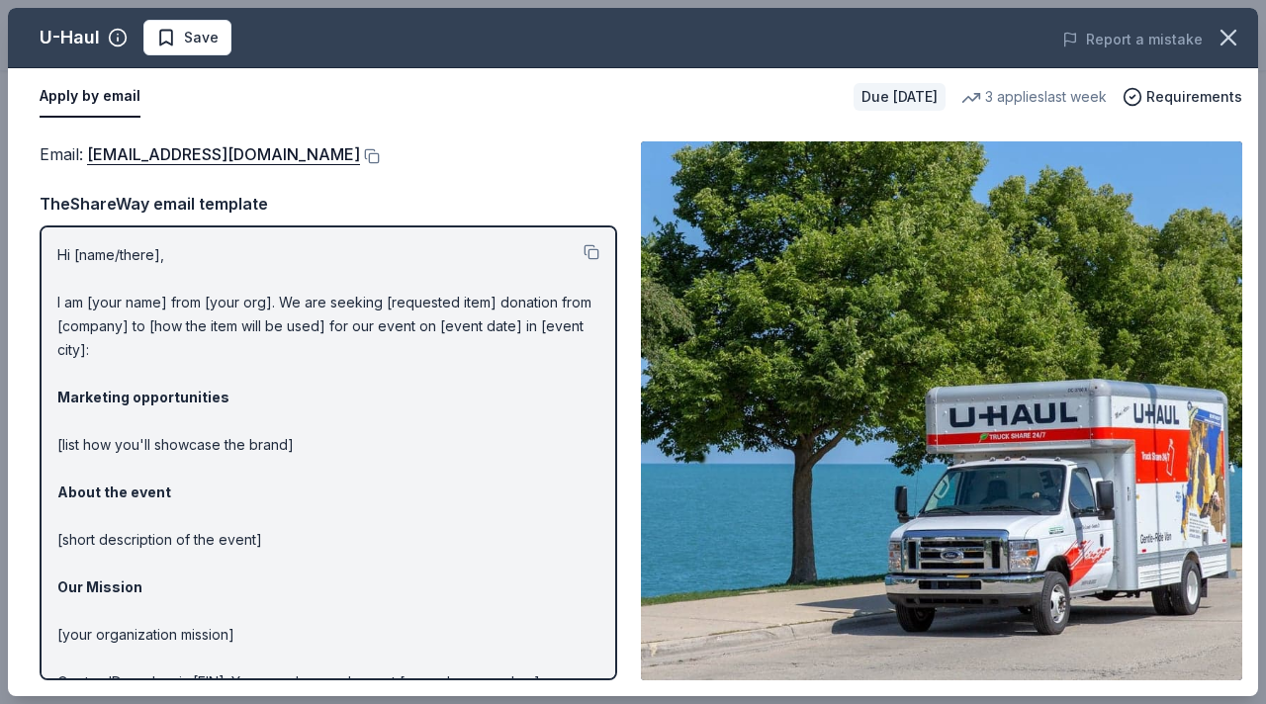
drag, startPoint x: 55, startPoint y: 257, endPoint x: 86, endPoint y: 320, distance: 70.3
click at [92, 332] on div "Hi [name/there], I am [your name] from [your org]. We are seeking [requested it…" at bounding box center [329, 453] width 578 height 455
click at [63, 256] on p "Hi [name/there], I am [your name] from [your org]. We are seeking [requested it…" at bounding box center [328, 504] width 542 height 522
click at [588, 251] on button at bounding box center [592, 252] width 16 height 16
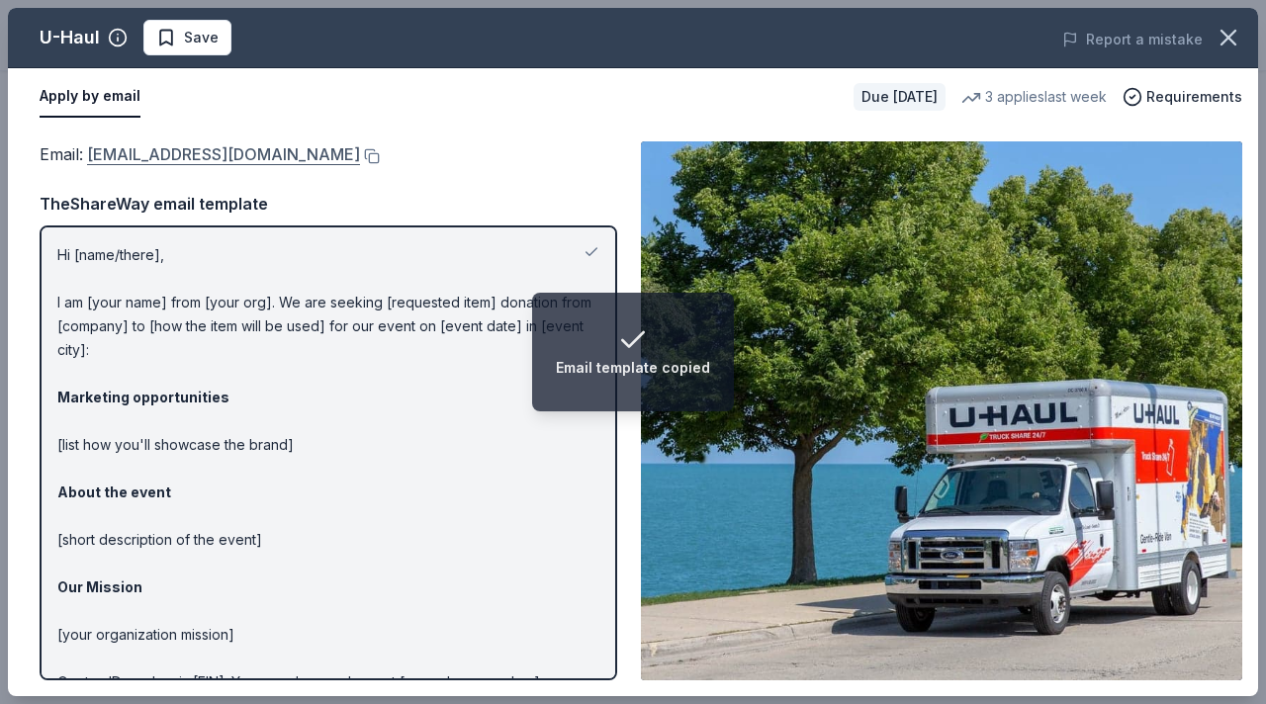
click at [201, 160] on link "donations@uhaul.com" at bounding box center [223, 154] width 273 height 26
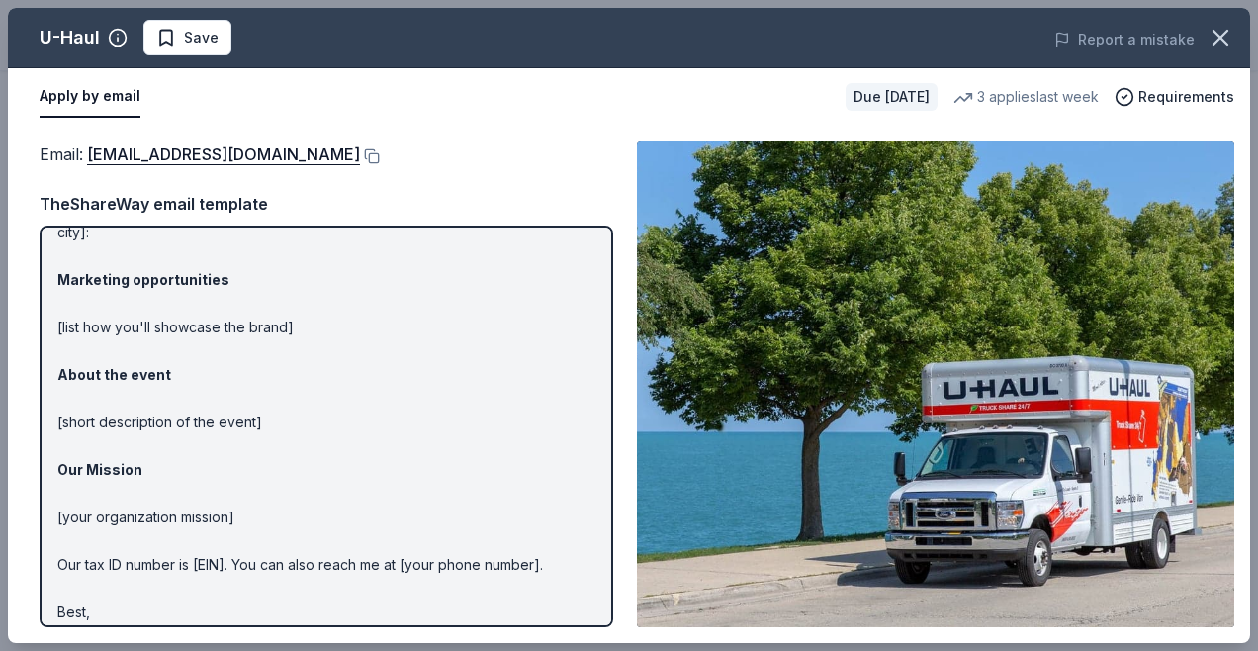
scroll to position [156, 0]
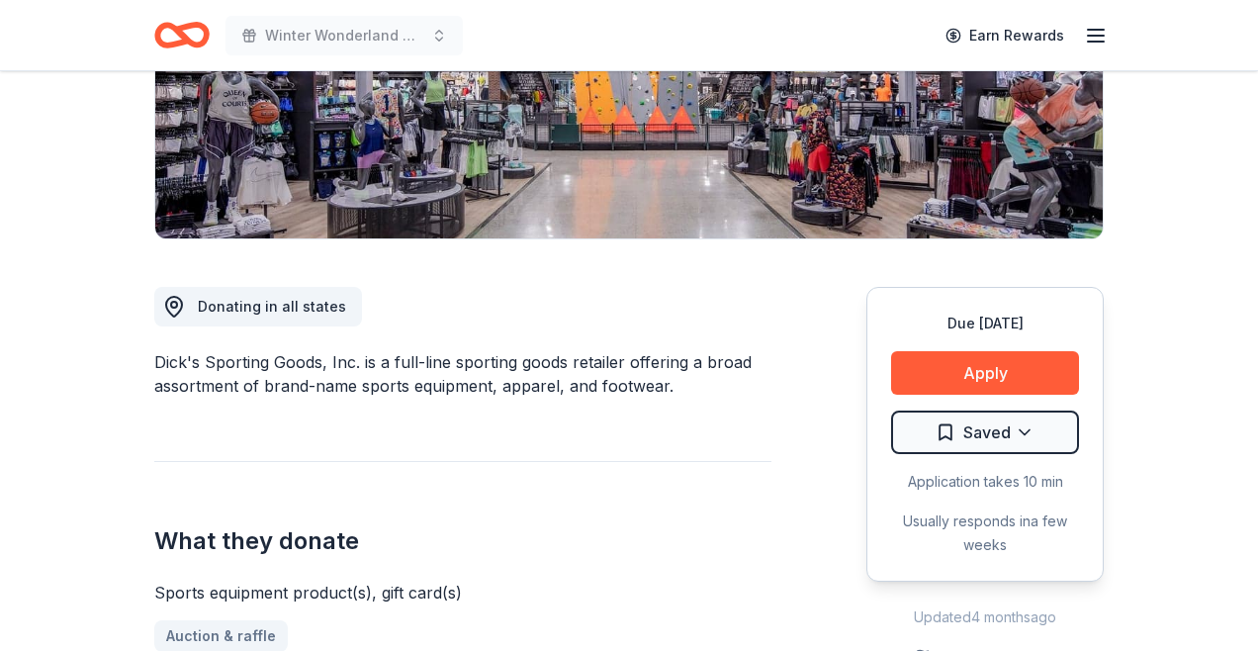
scroll to position [364, 0]
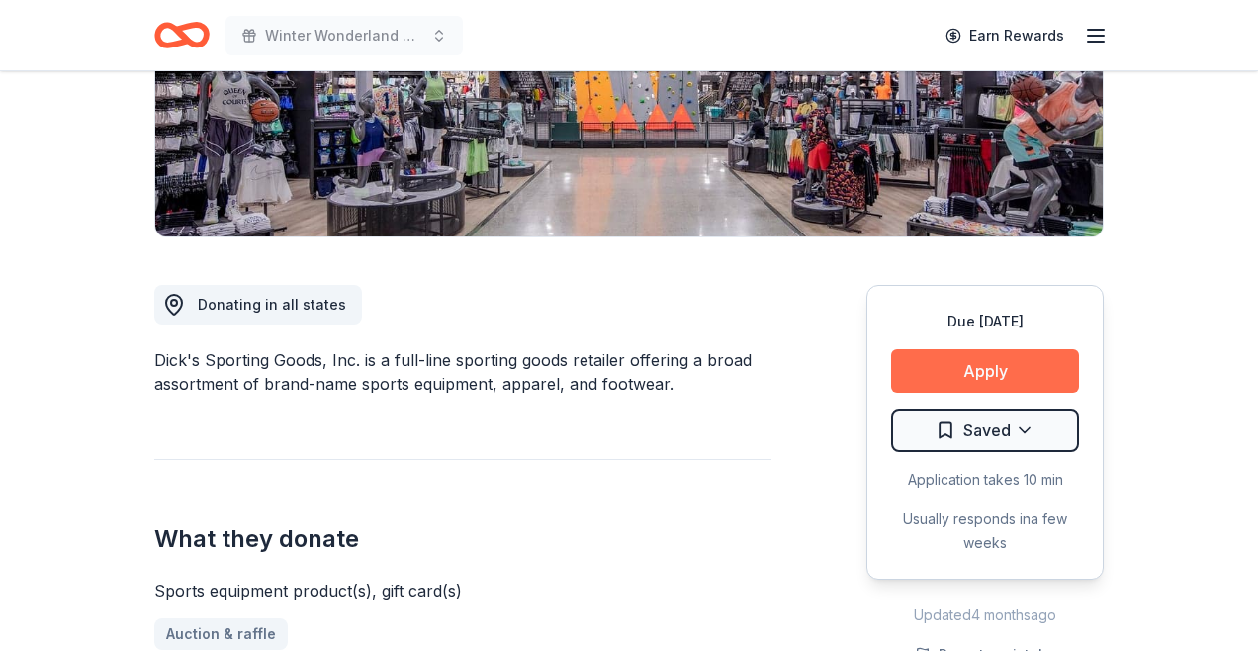
click at [1010, 377] on button "Apply" at bounding box center [985, 371] width 188 height 44
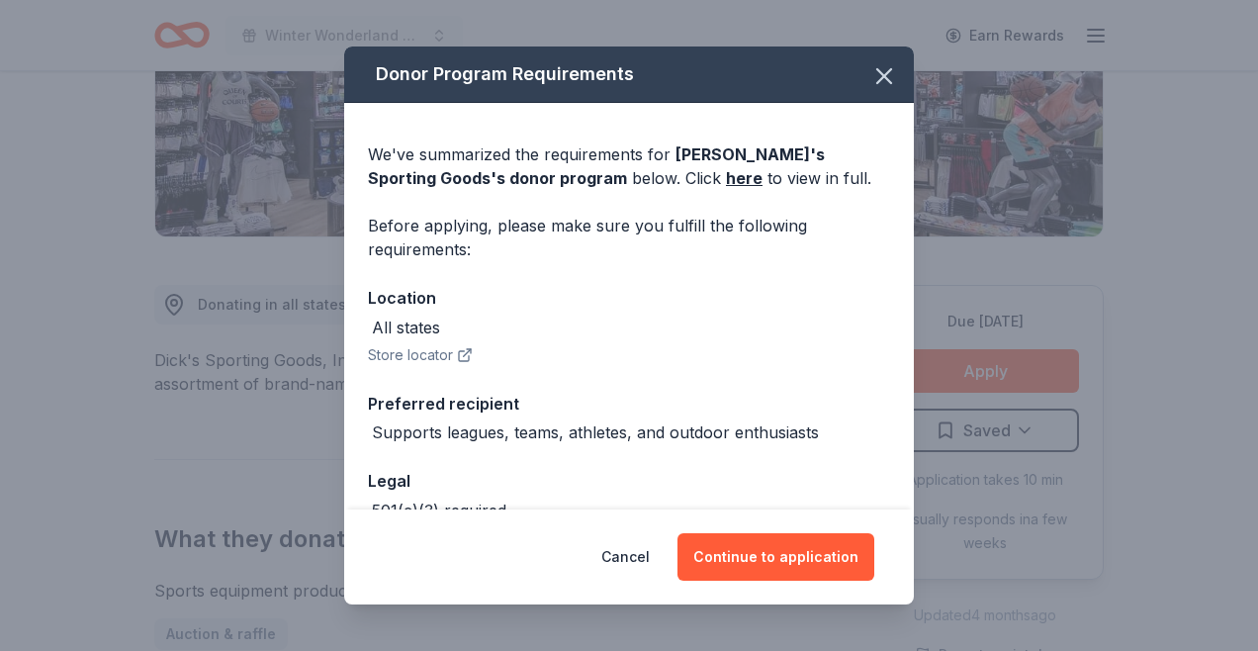
scroll to position [118, 0]
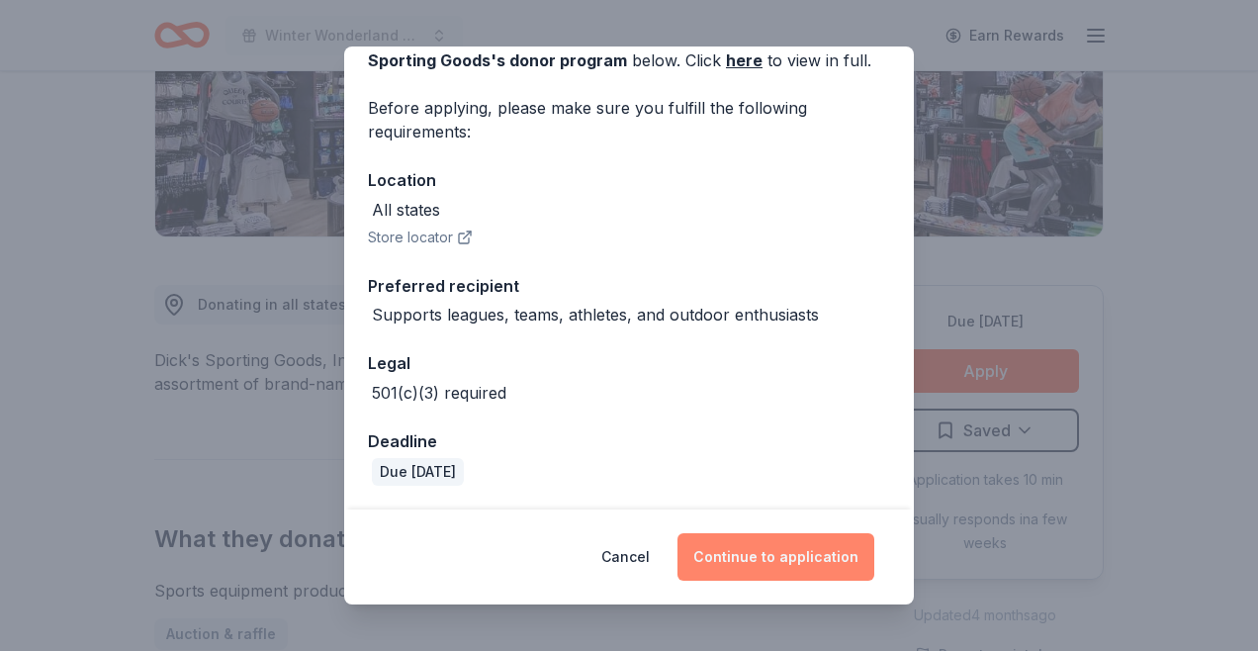
click at [774, 557] on button "Continue to application" at bounding box center [776, 556] width 197 height 47
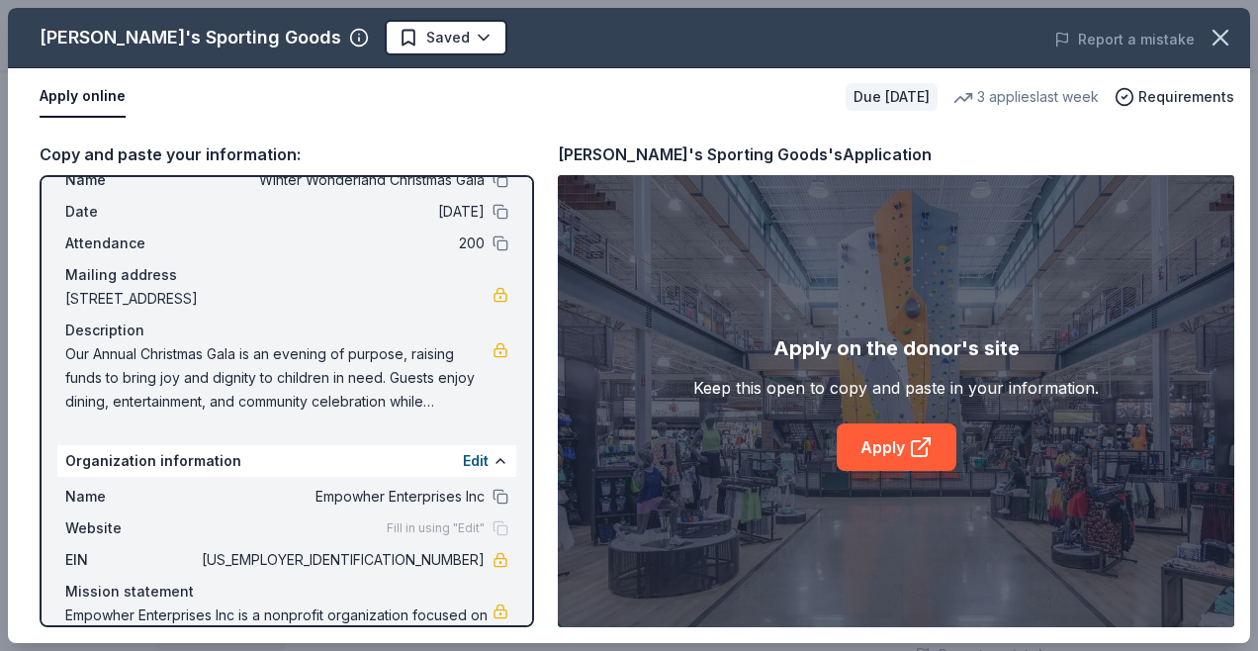
scroll to position [137, 0]
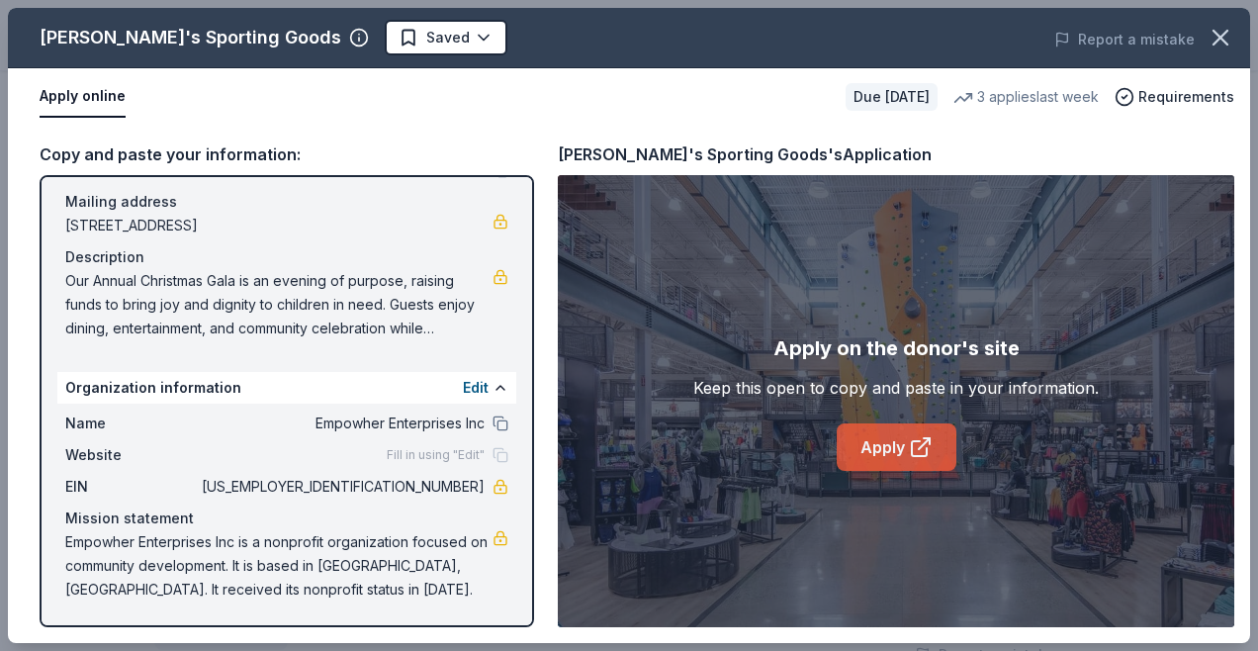
click at [883, 453] on link "Apply" at bounding box center [897, 446] width 120 height 47
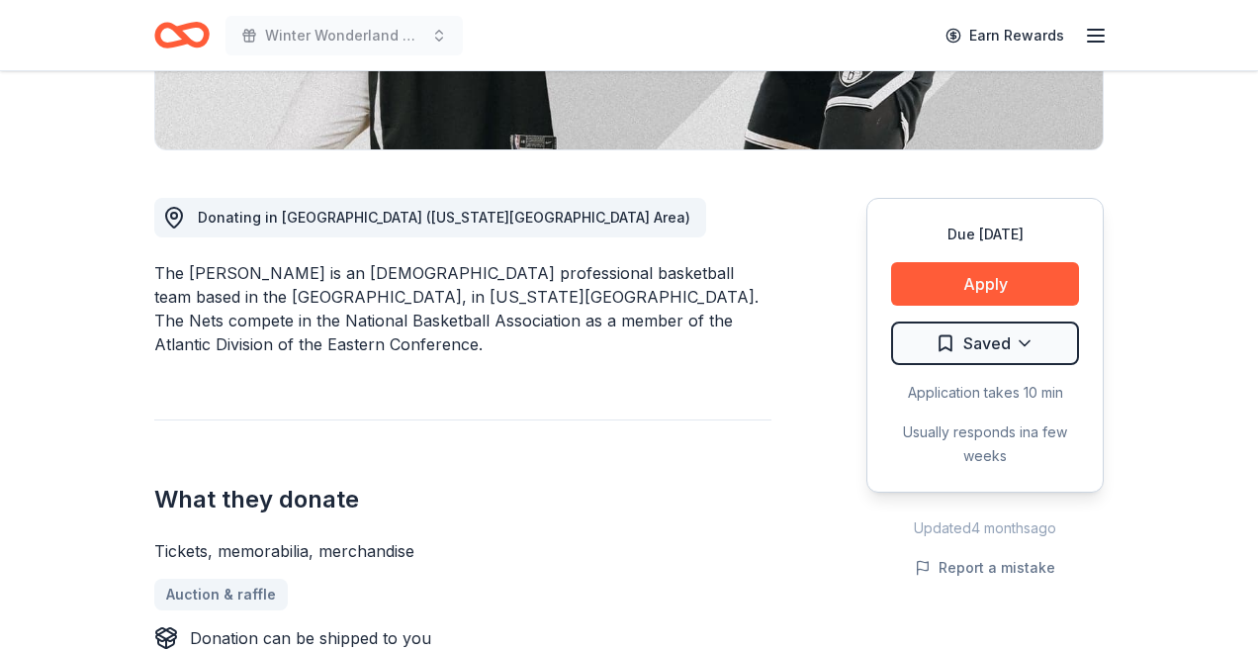
scroll to position [448, 0]
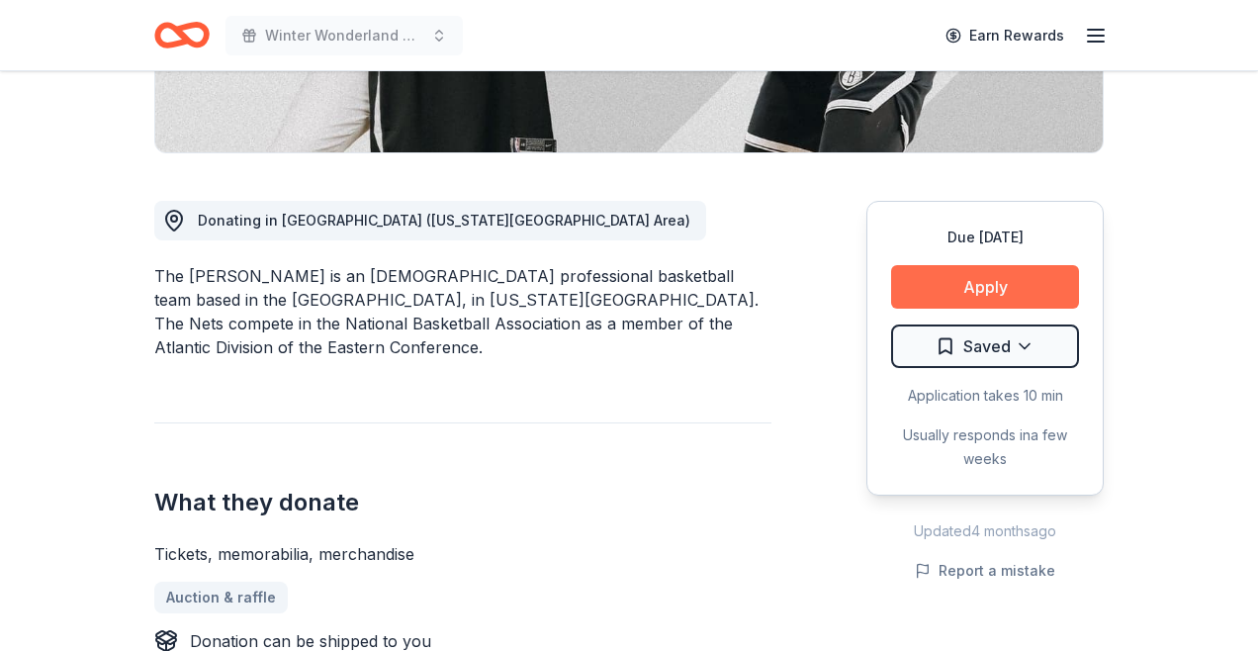
click at [935, 295] on button "Apply" at bounding box center [985, 287] width 188 height 44
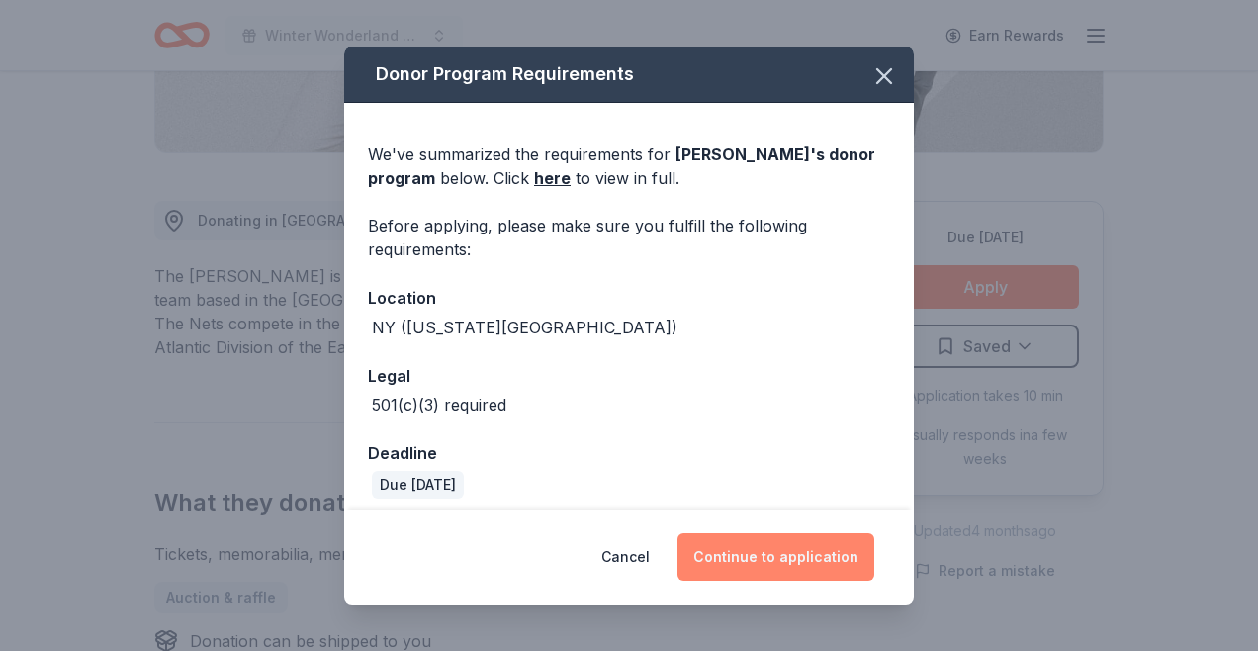
click at [787, 554] on button "Continue to application" at bounding box center [776, 556] width 197 height 47
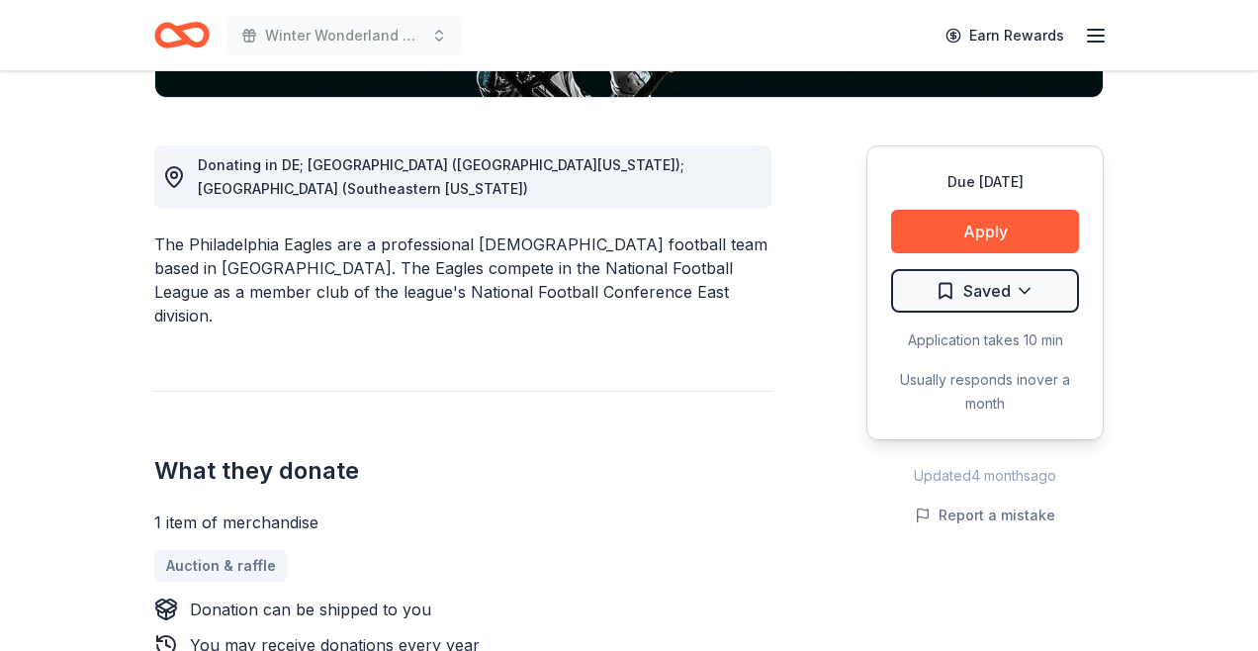
scroll to position [506, 0]
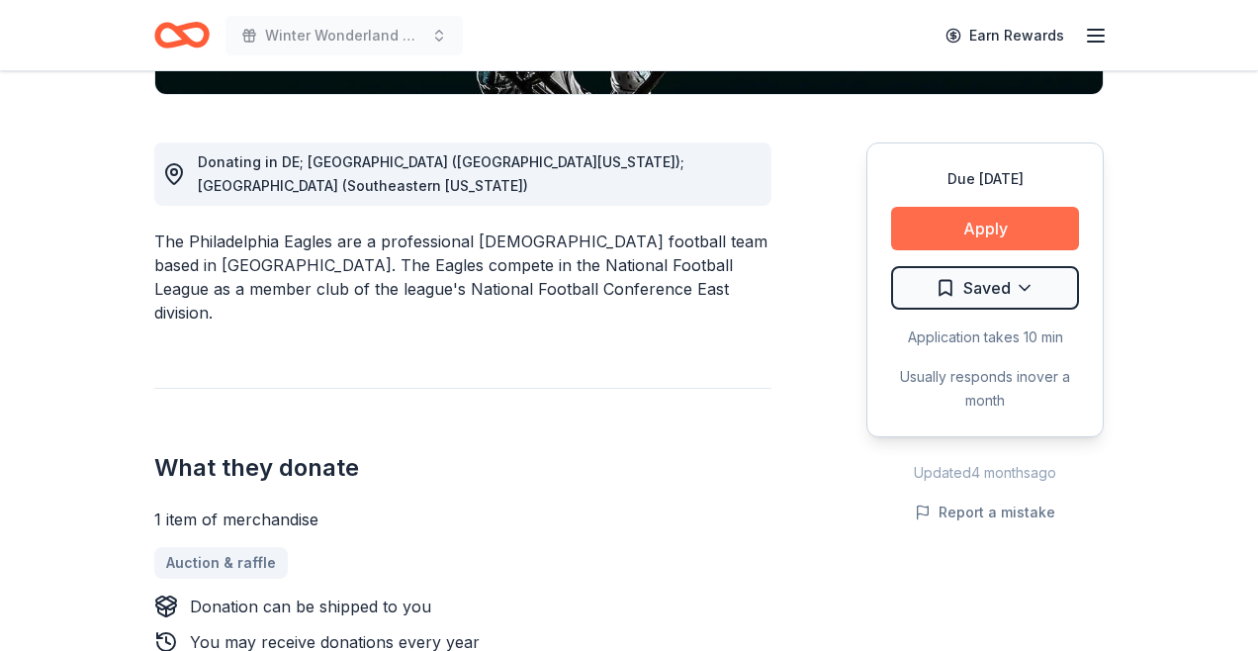
click at [983, 235] on button "Apply" at bounding box center [985, 229] width 188 height 44
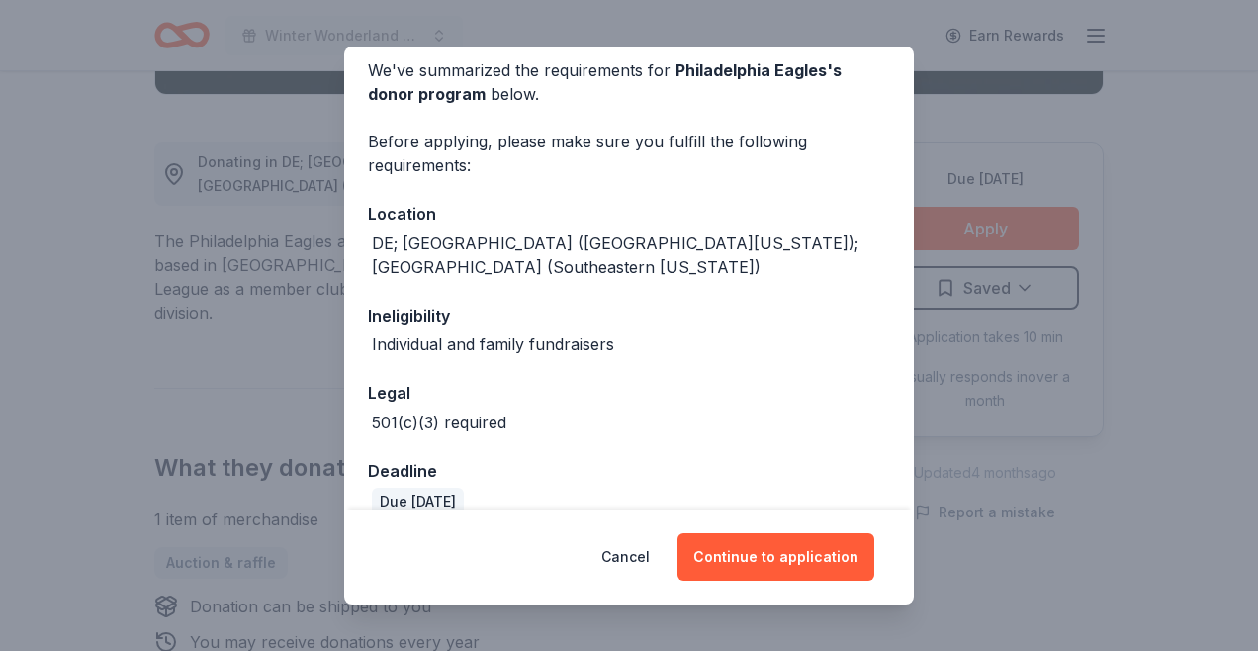
scroll to position [79, 0]
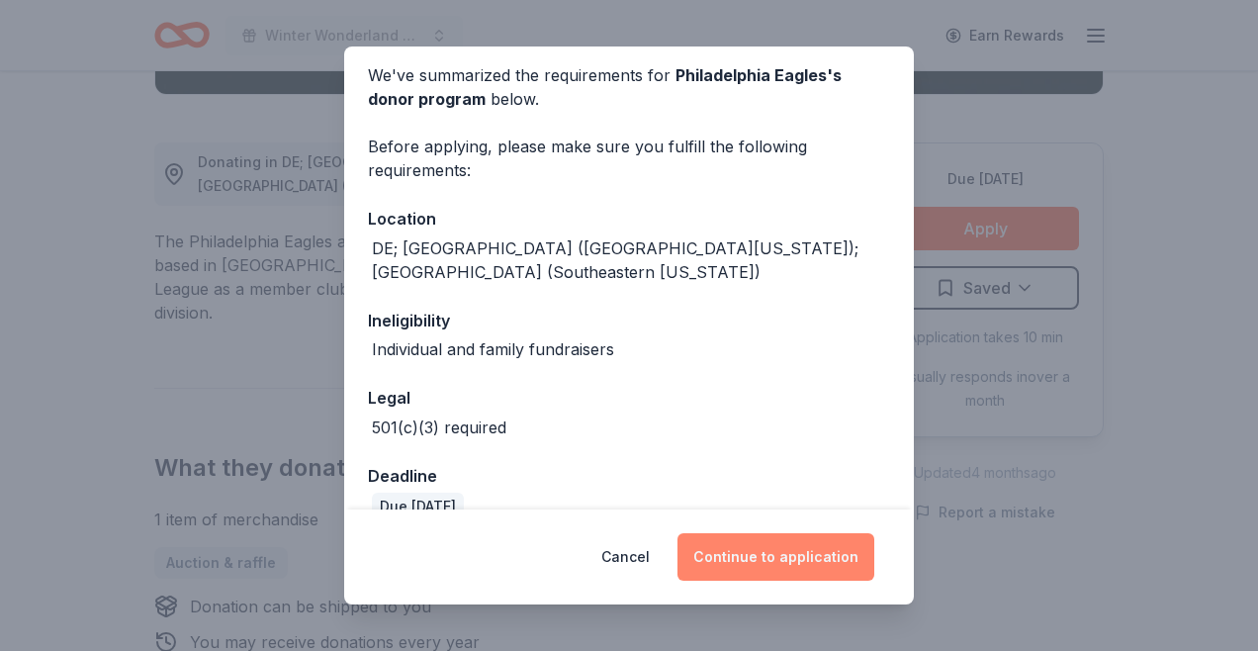
click at [803, 550] on button "Continue to application" at bounding box center [776, 556] width 197 height 47
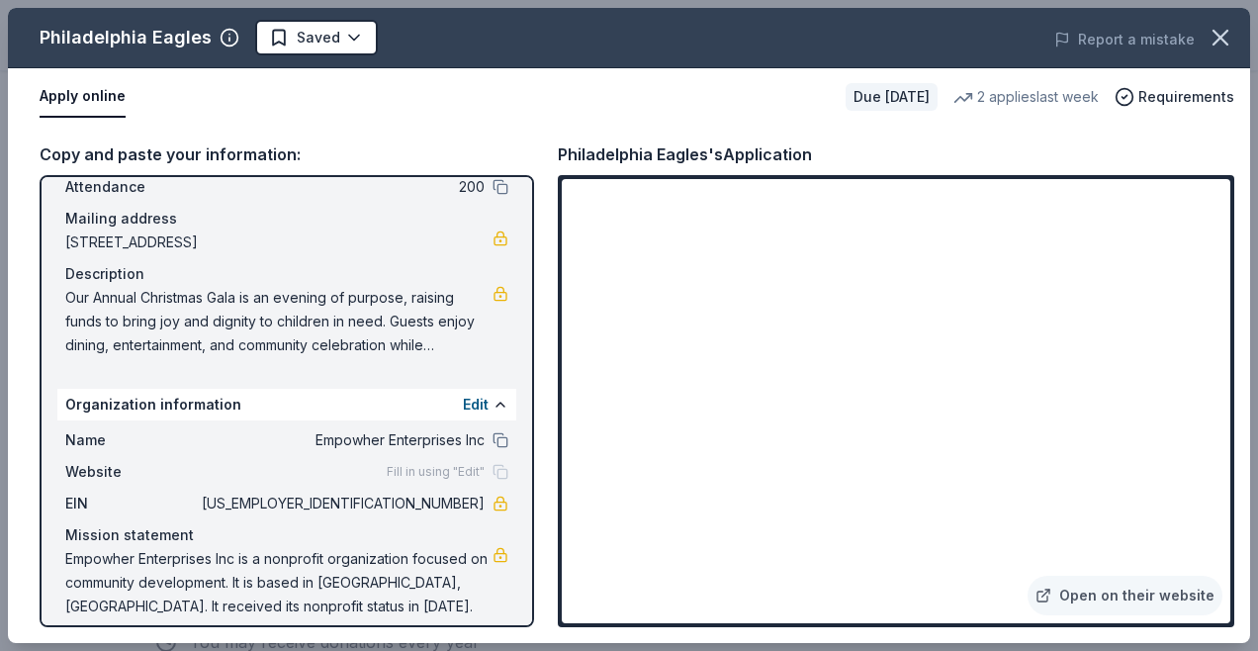
scroll to position [137, 0]
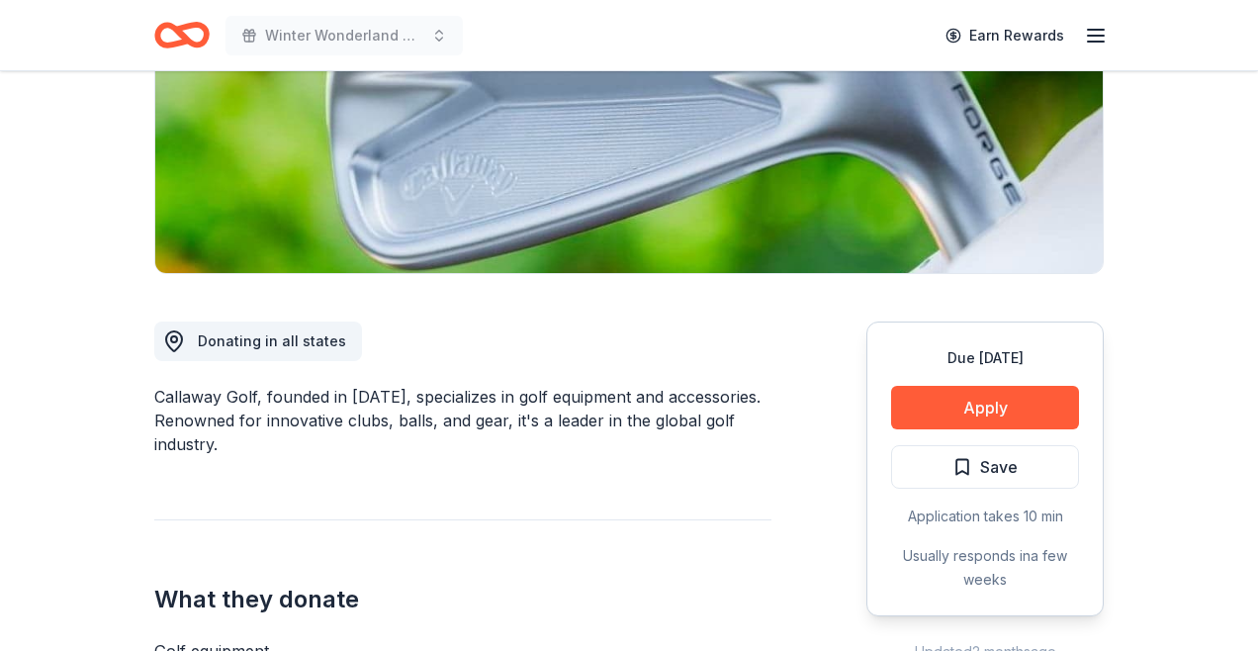
scroll to position [328, 0]
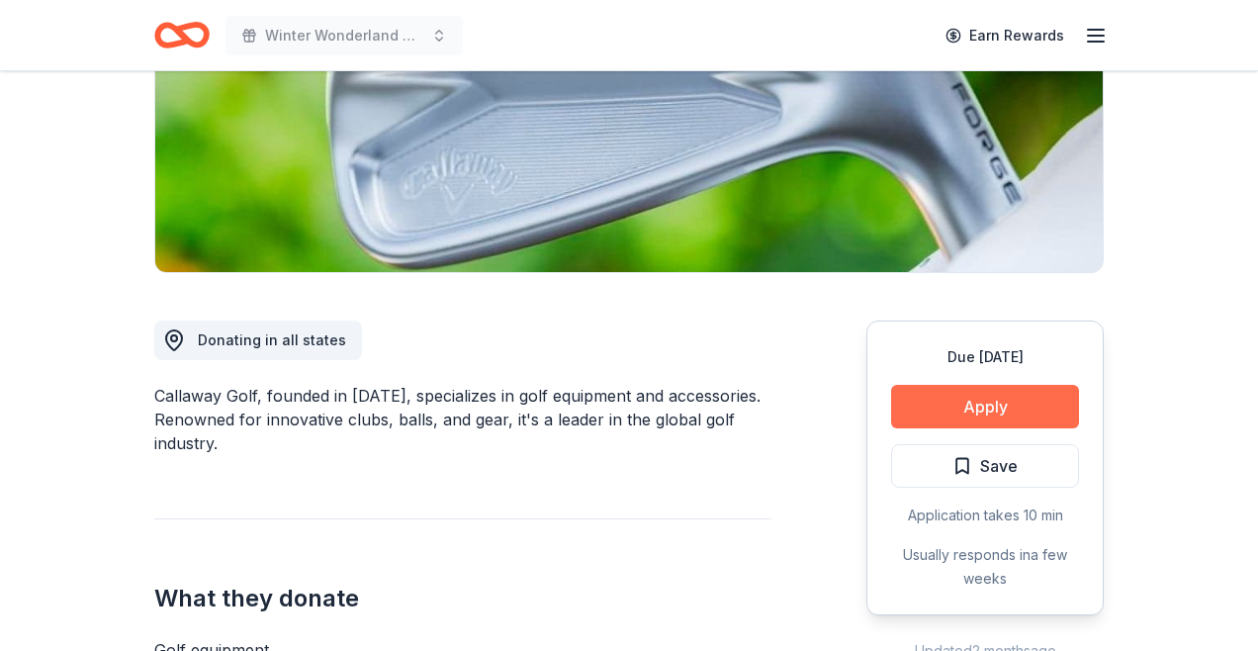
click at [969, 407] on button "Apply" at bounding box center [985, 407] width 188 height 44
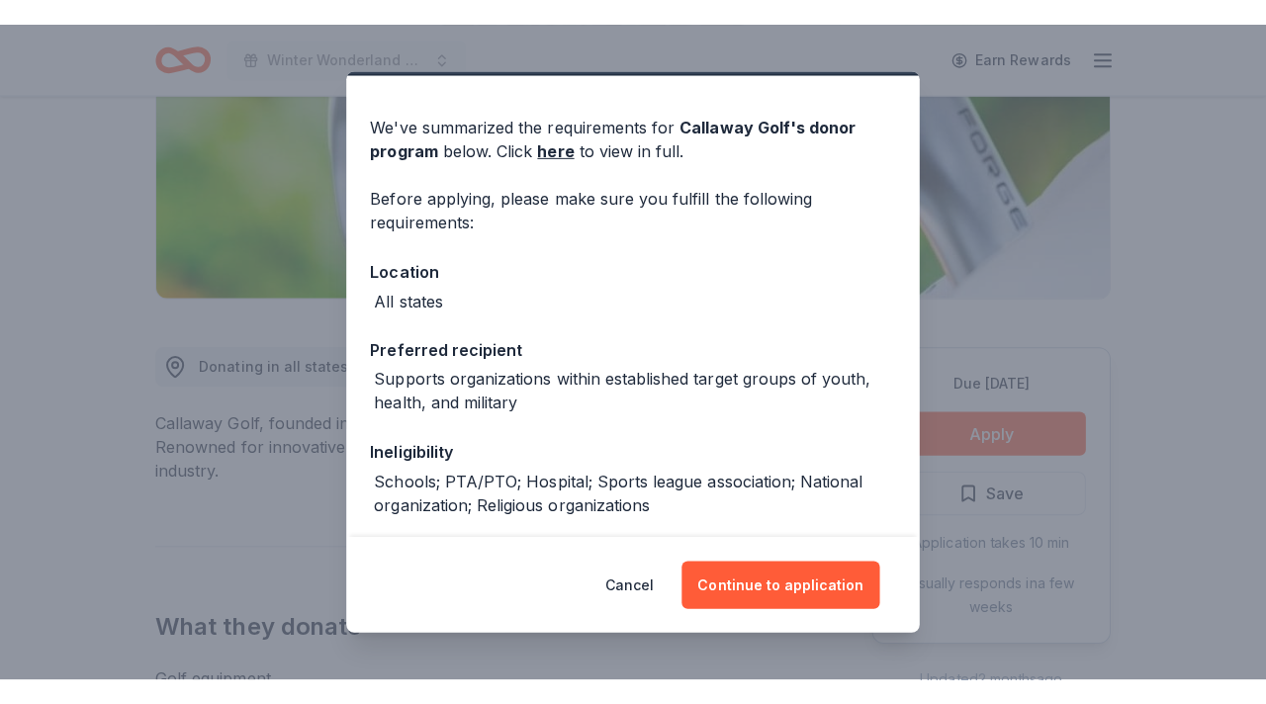
scroll to position [53, 0]
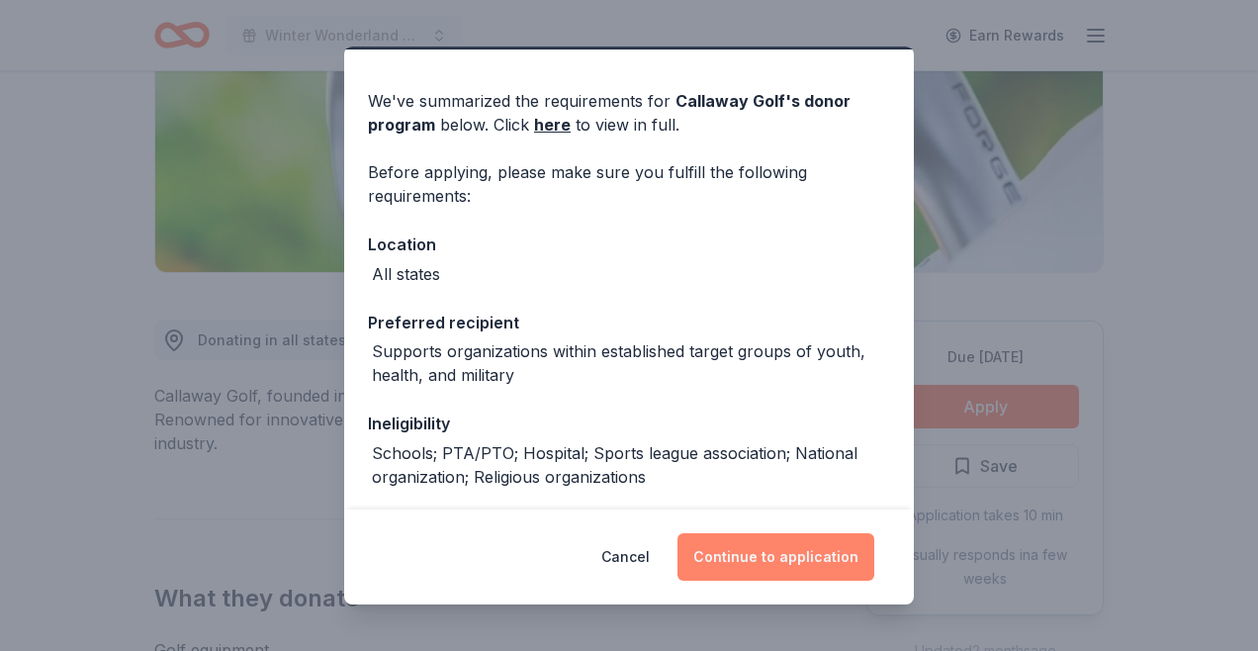
click at [750, 561] on button "Continue to application" at bounding box center [776, 556] width 197 height 47
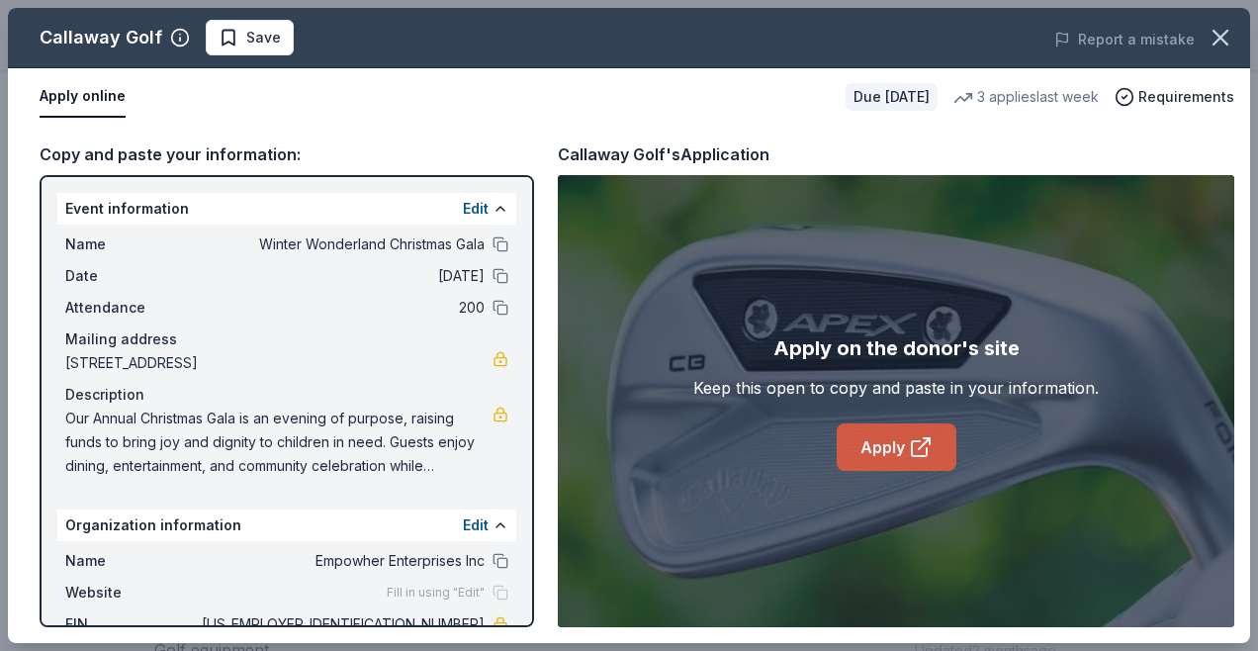
click at [901, 454] on link "Apply" at bounding box center [897, 446] width 120 height 47
